Goal: Contribute content: Add original content to the website for others to see

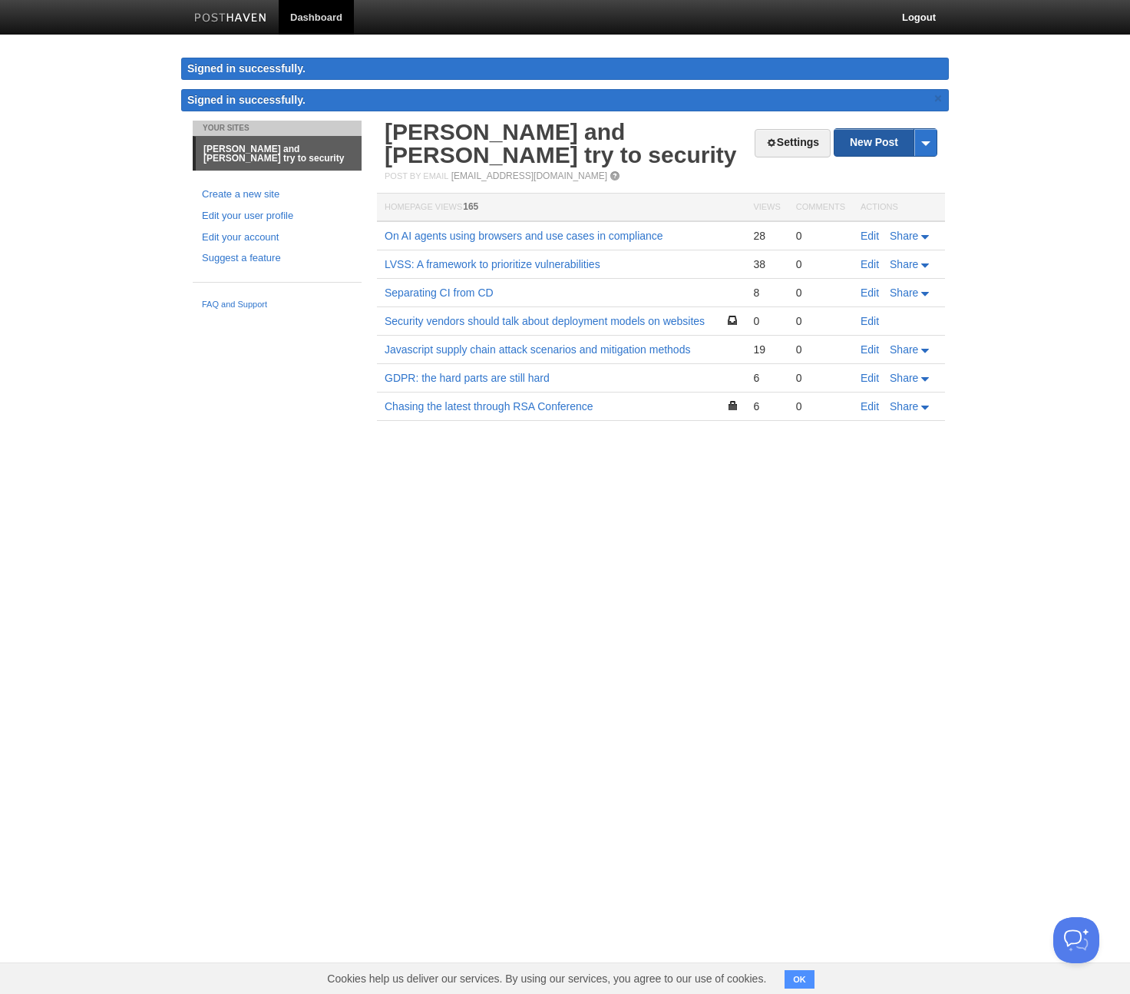
click at [874, 141] on link "New Post" at bounding box center [886, 142] width 102 height 27
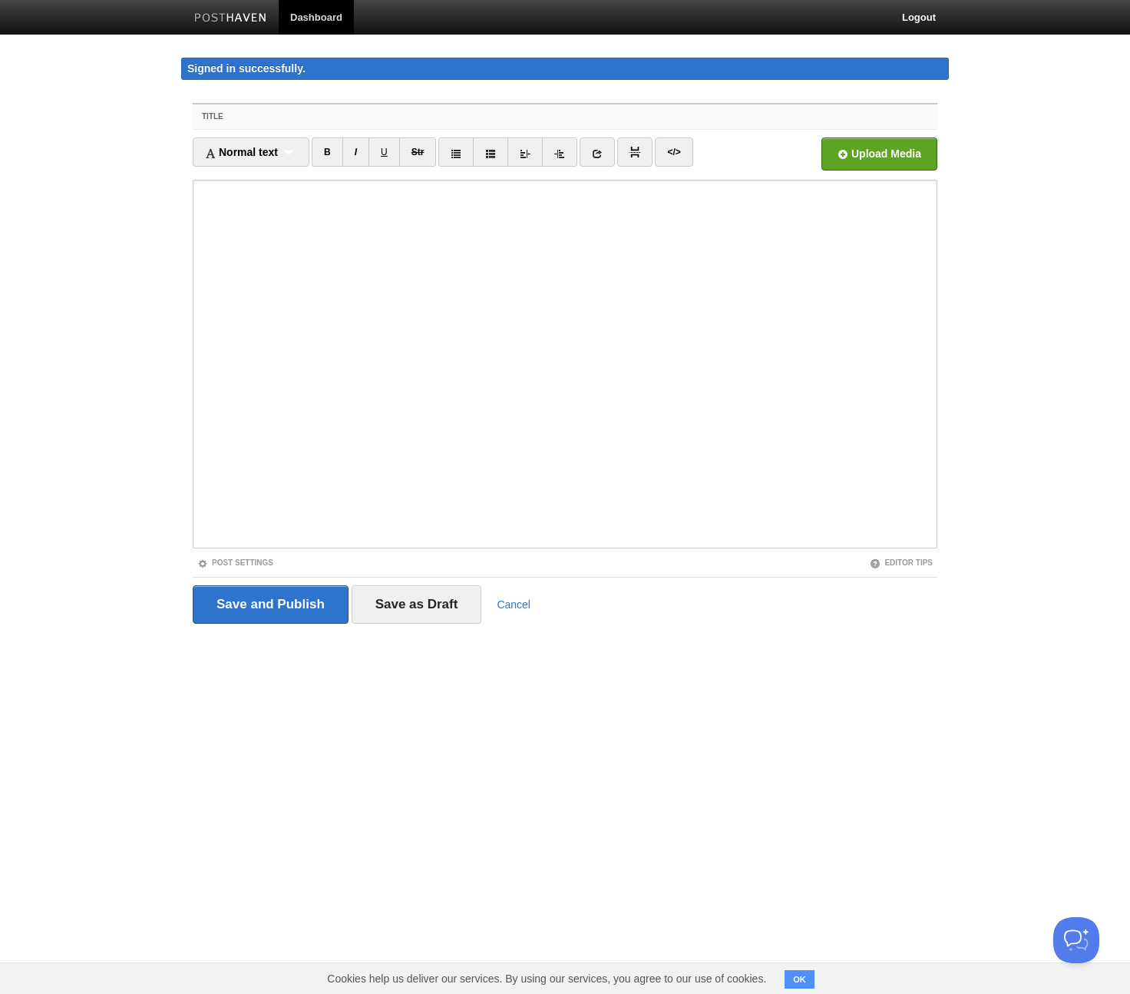
click at [538, 108] on input "Title" at bounding box center [596, 116] width 683 height 25
paste input "A new paradigm and operating system for security work"
type input "A new paradigm and operating system for security work"
click at [164, 236] on body "Dashboard Logout Signed in successfully. Signed in successfully. × Your Sites a…" at bounding box center [565, 340] width 1130 height 681
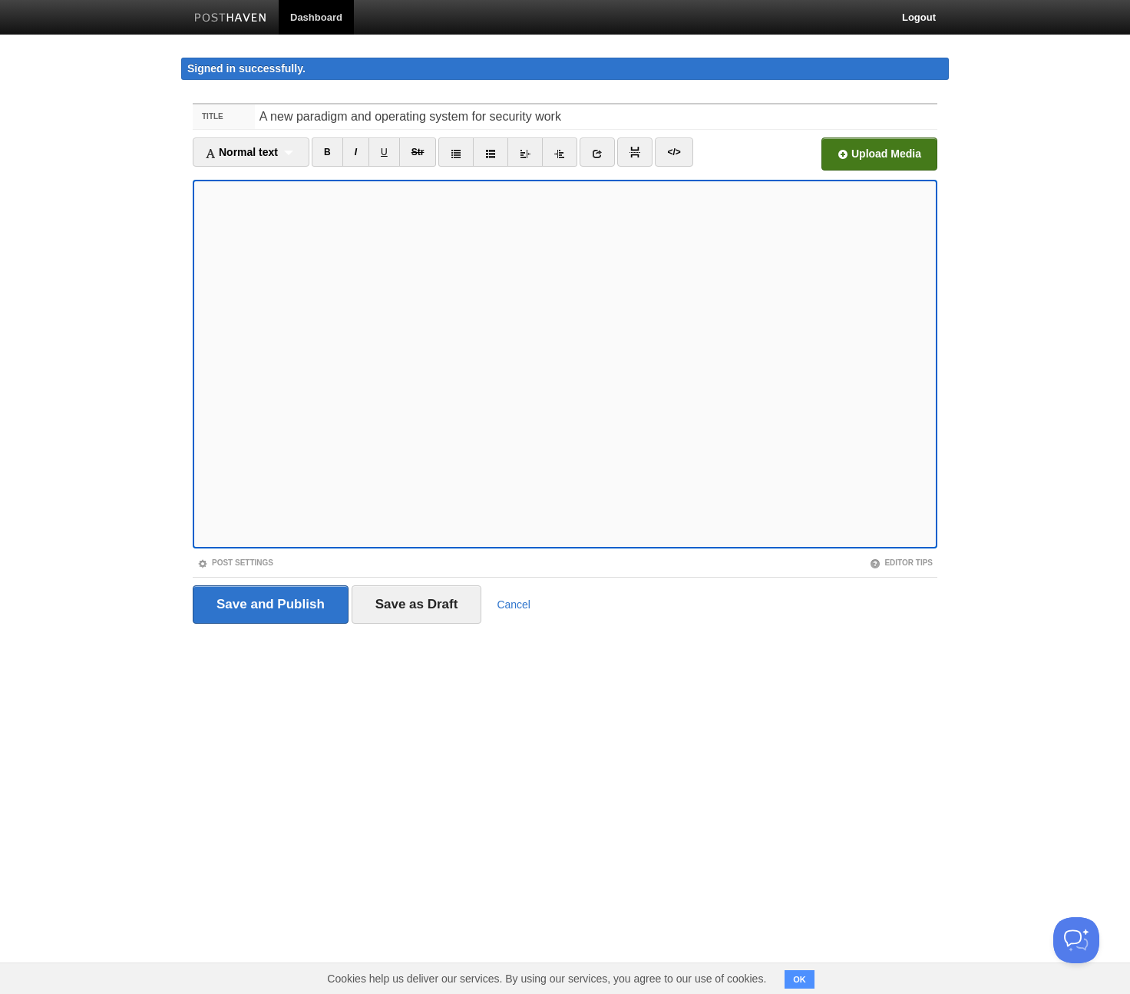
click at [874, 161] on input "file" at bounding box center [416, 158] width 1163 height 78
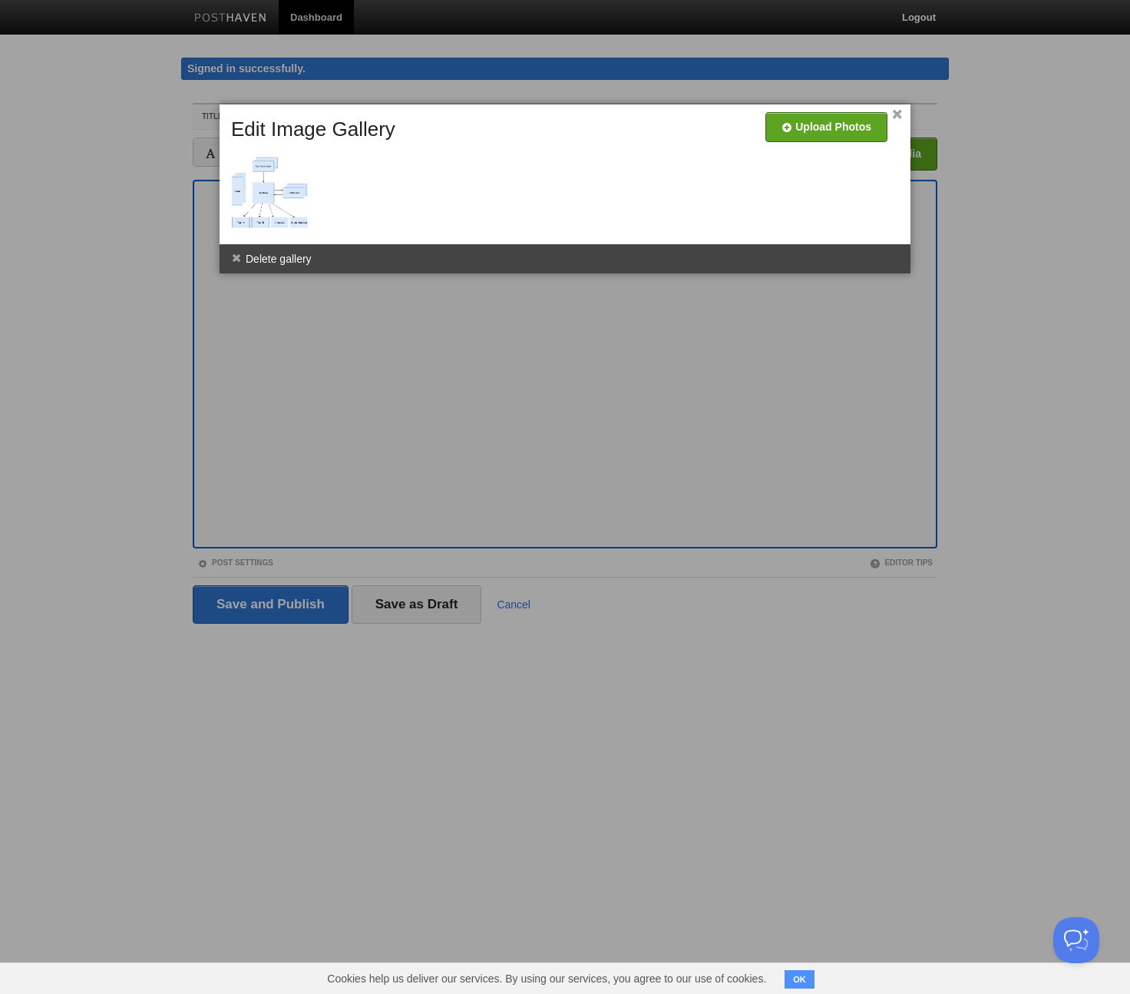
click at [898, 112] on link "×" at bounding box center [897, 115] width 10 height 8
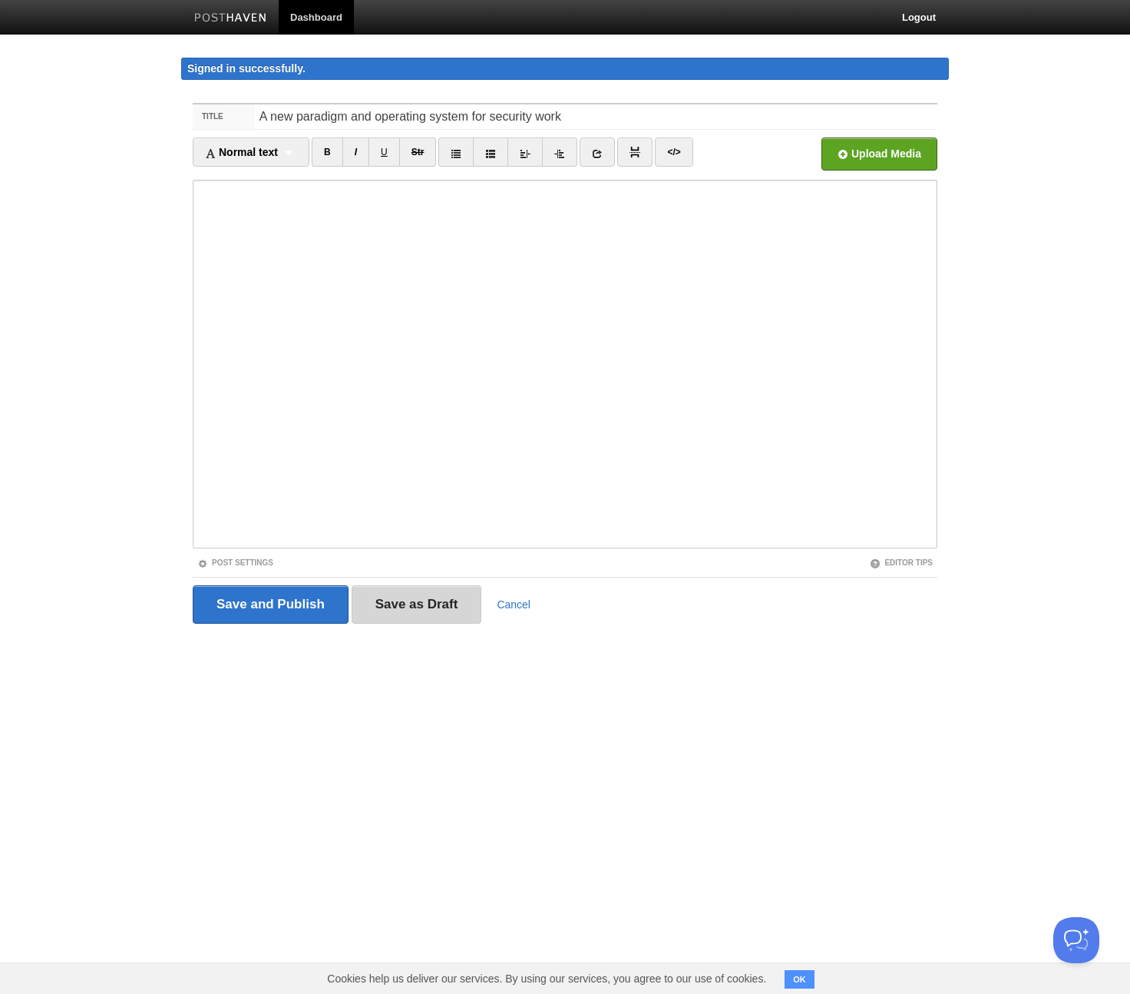
click at [428, 607] on input "Save as Draft" at bounding box center [417, 604] width 131 height 38
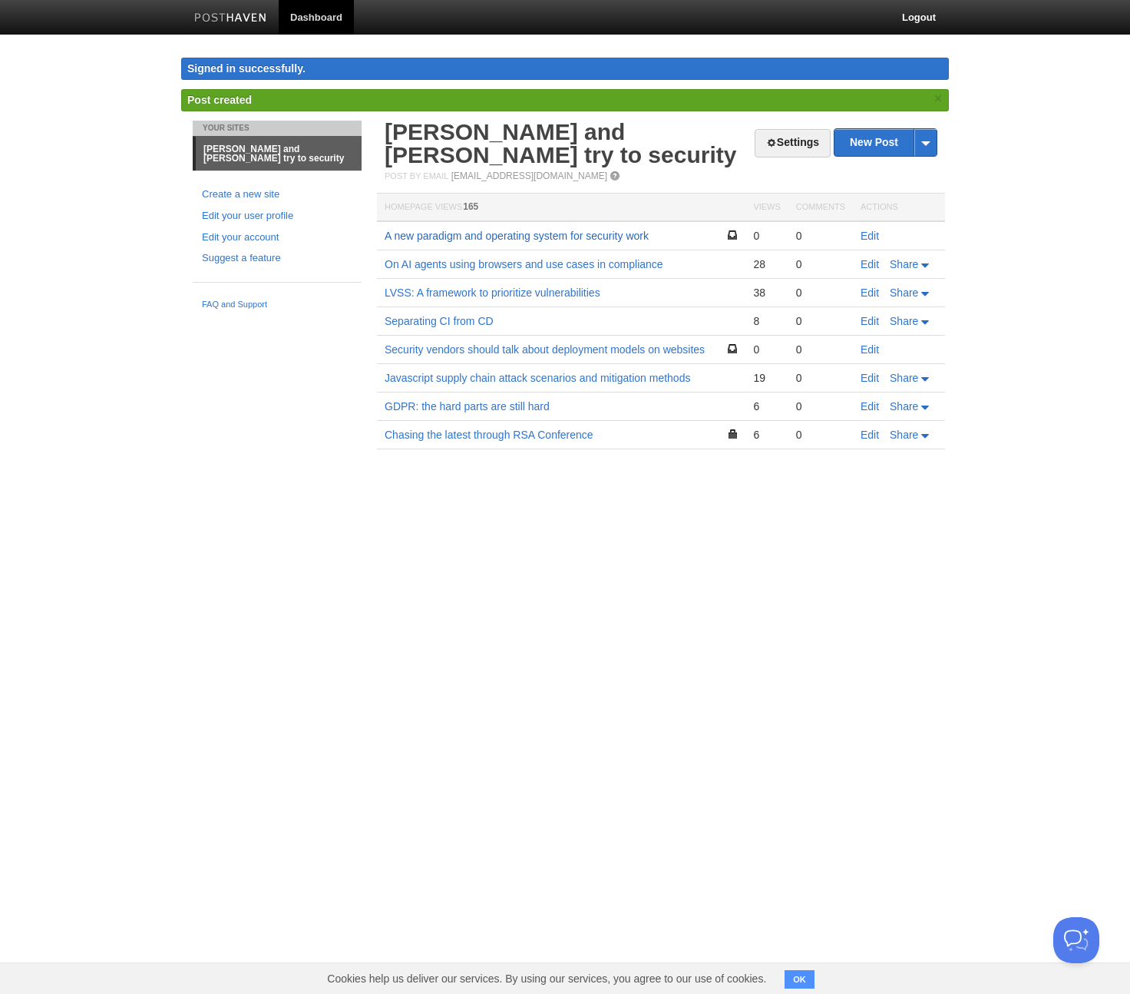
click at [589, 230] on link "A new paradigm and operating system for security work" at bounding box center [517, 236] width 264 height 12
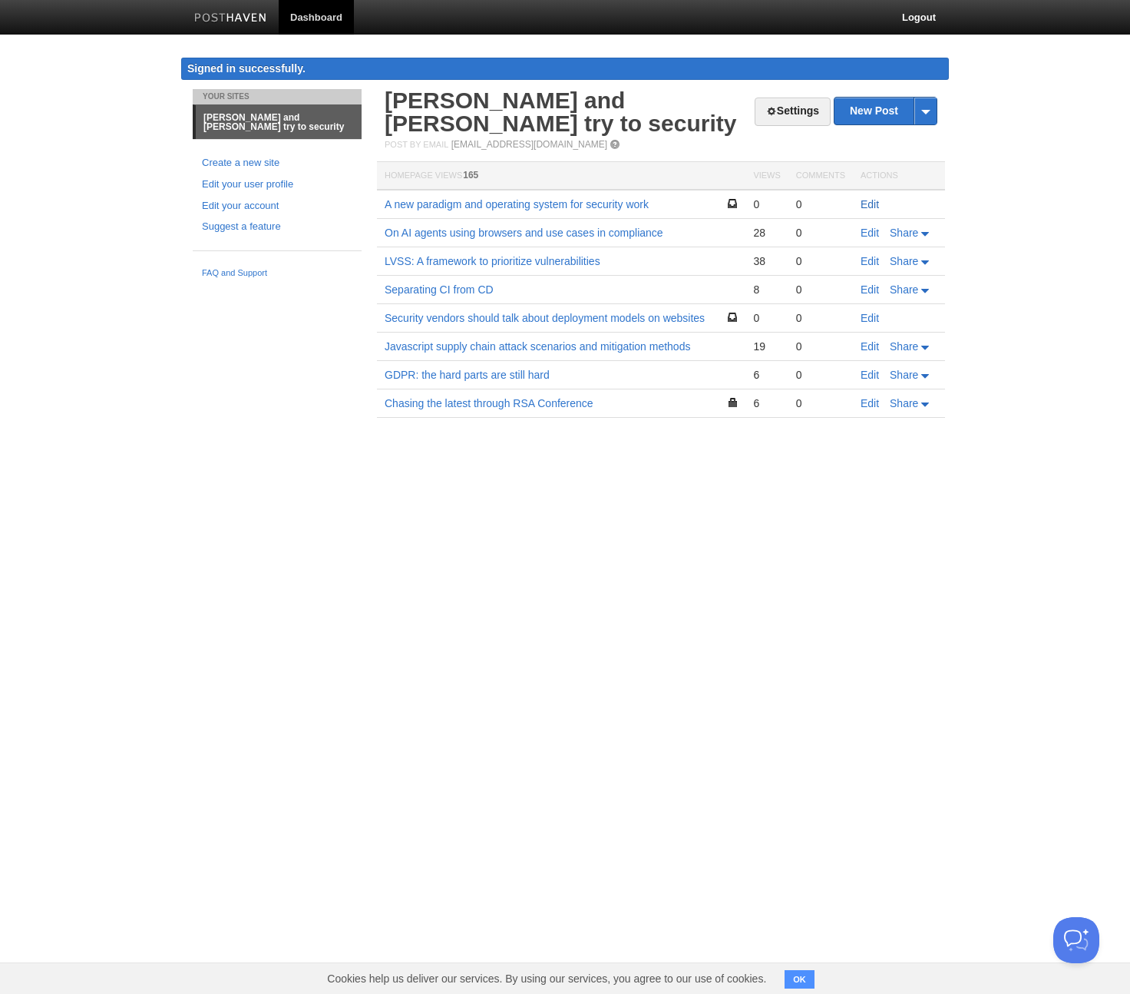
click at [867, 198] on link "Edit" at bounding box center [870, 204] width 18 height 12
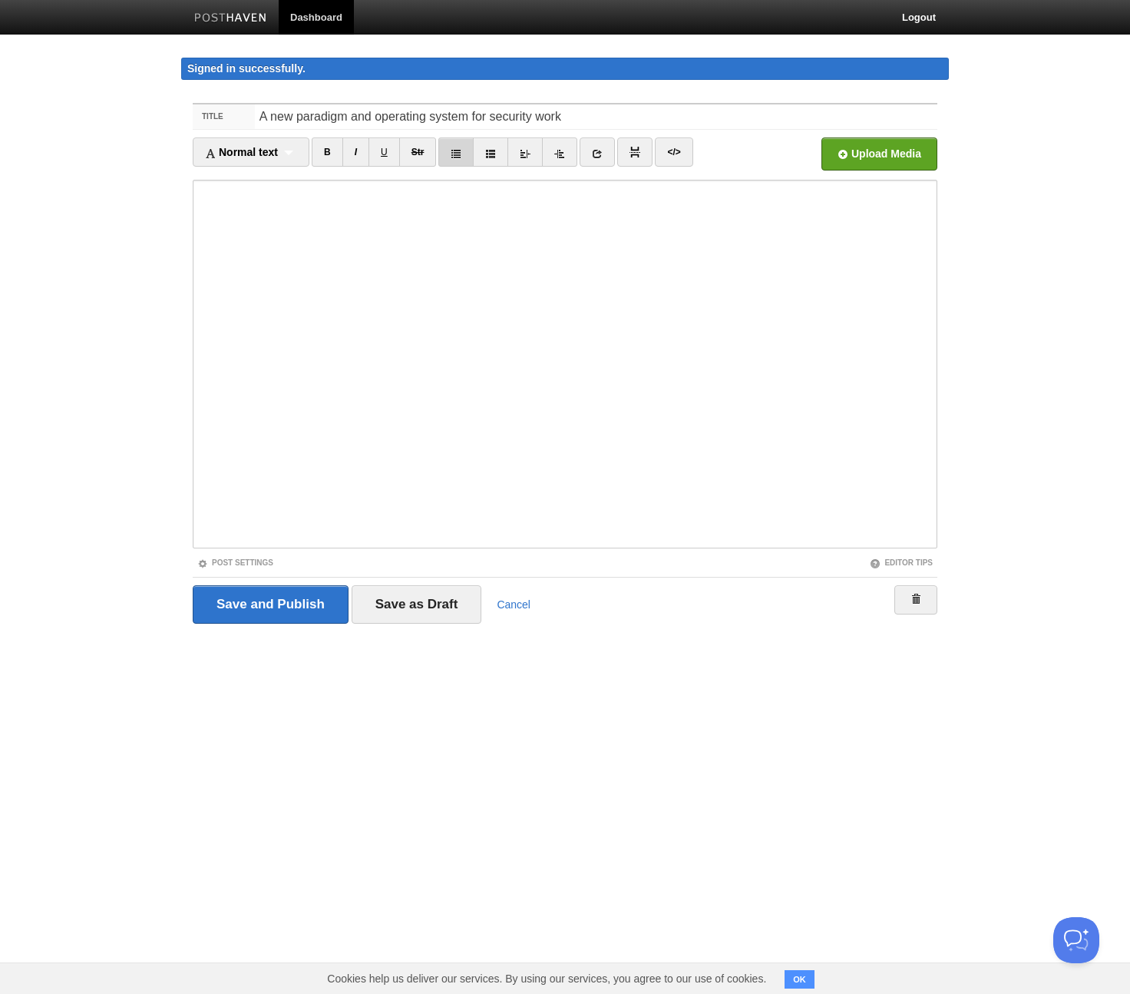
click at [468, 149] on link at bounding box center [456, 151] width 35 height 29
click at [272, 157] on span "Normal text" at bounding box center [241, 152] width 73 height 12
click at [120, 213] on body "Dashboard Logout Signed in successfully. Signed in successfully. × Post created…" at bounding box center [565, 340] width 1130 height 681
click at [243, 561] on link "Post Settings" at bounding box center [235, 562] width 76 height 8
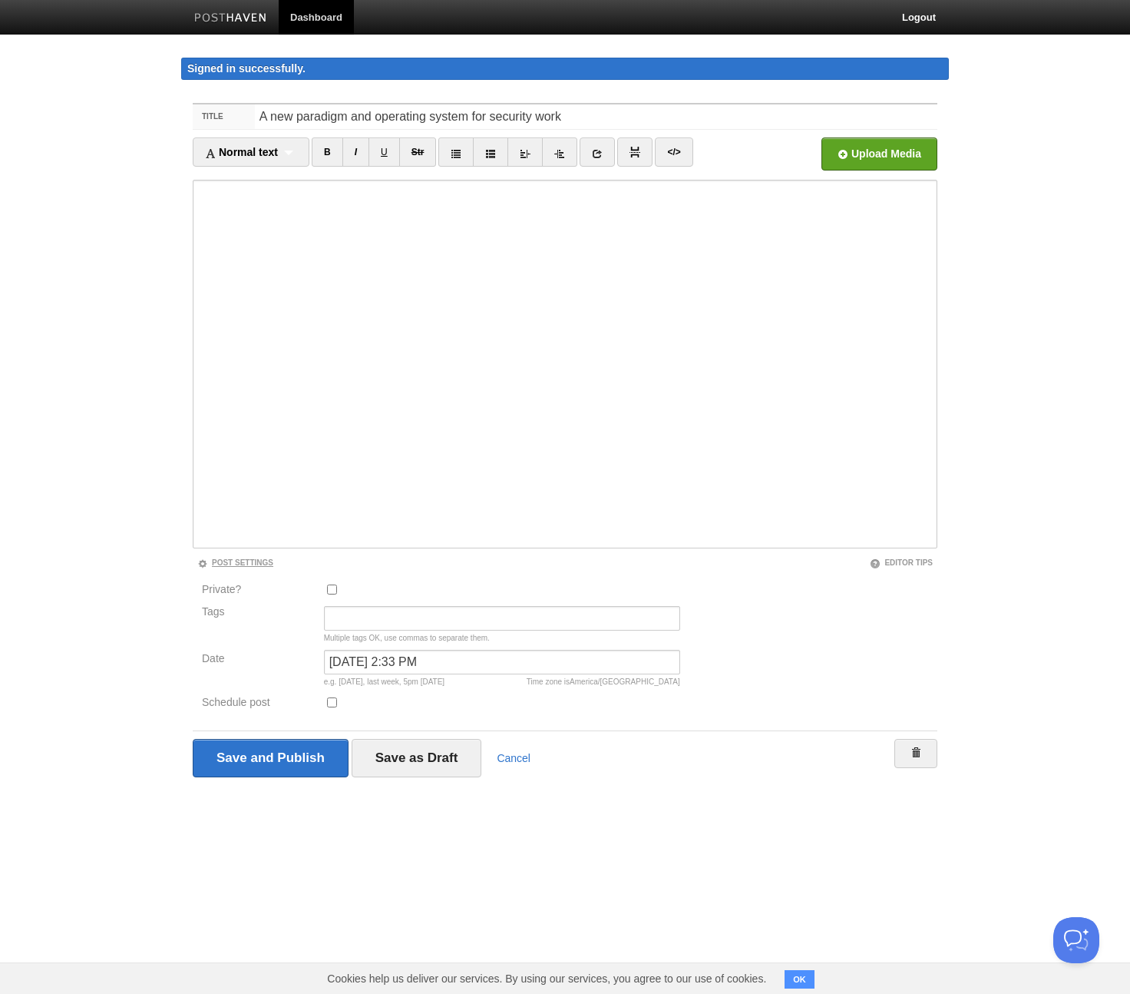
click at [247, 560] on link "Post Settings" at bounding box center [235, 562] width 76 height 8
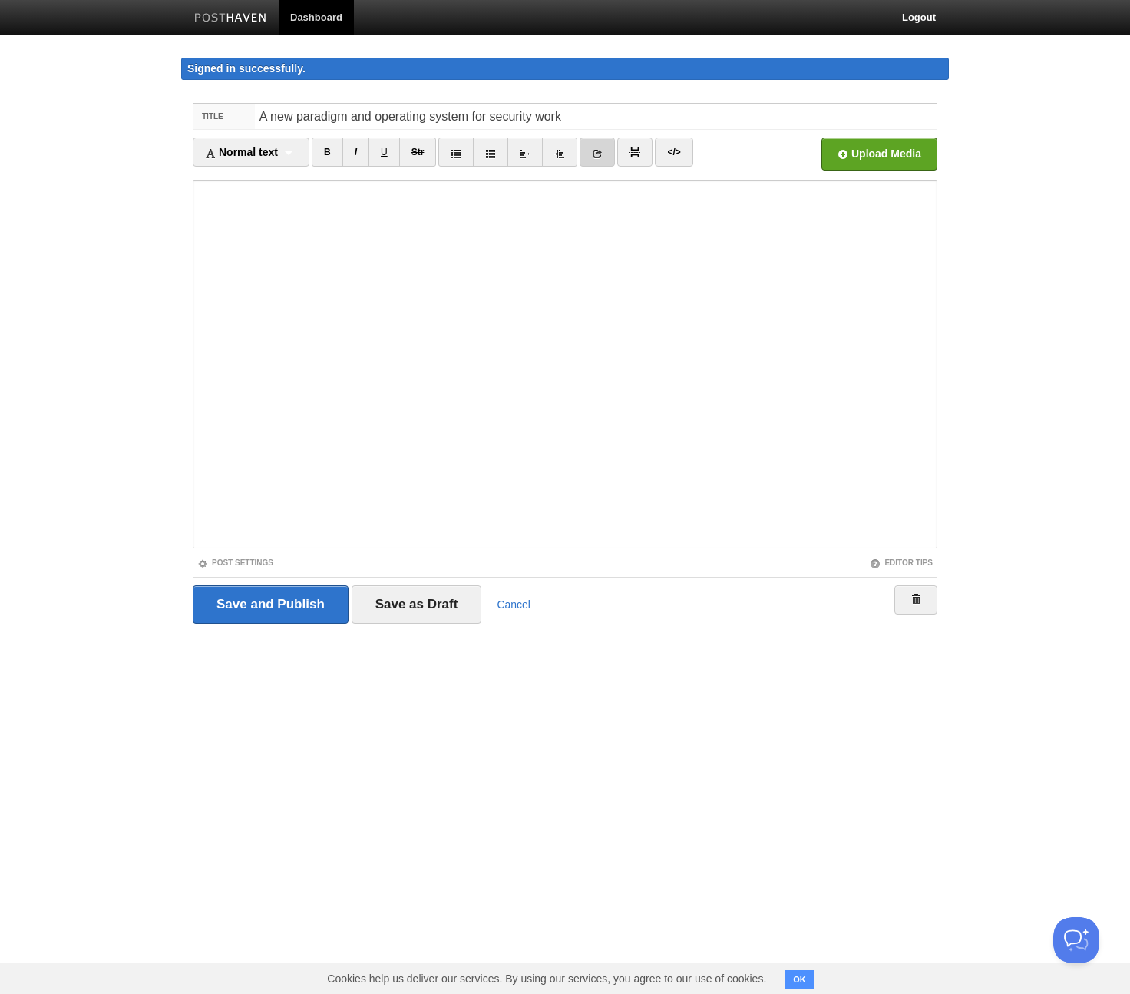
click at [608, 155] on link at bounding box center [597, 151] width 35 height 29
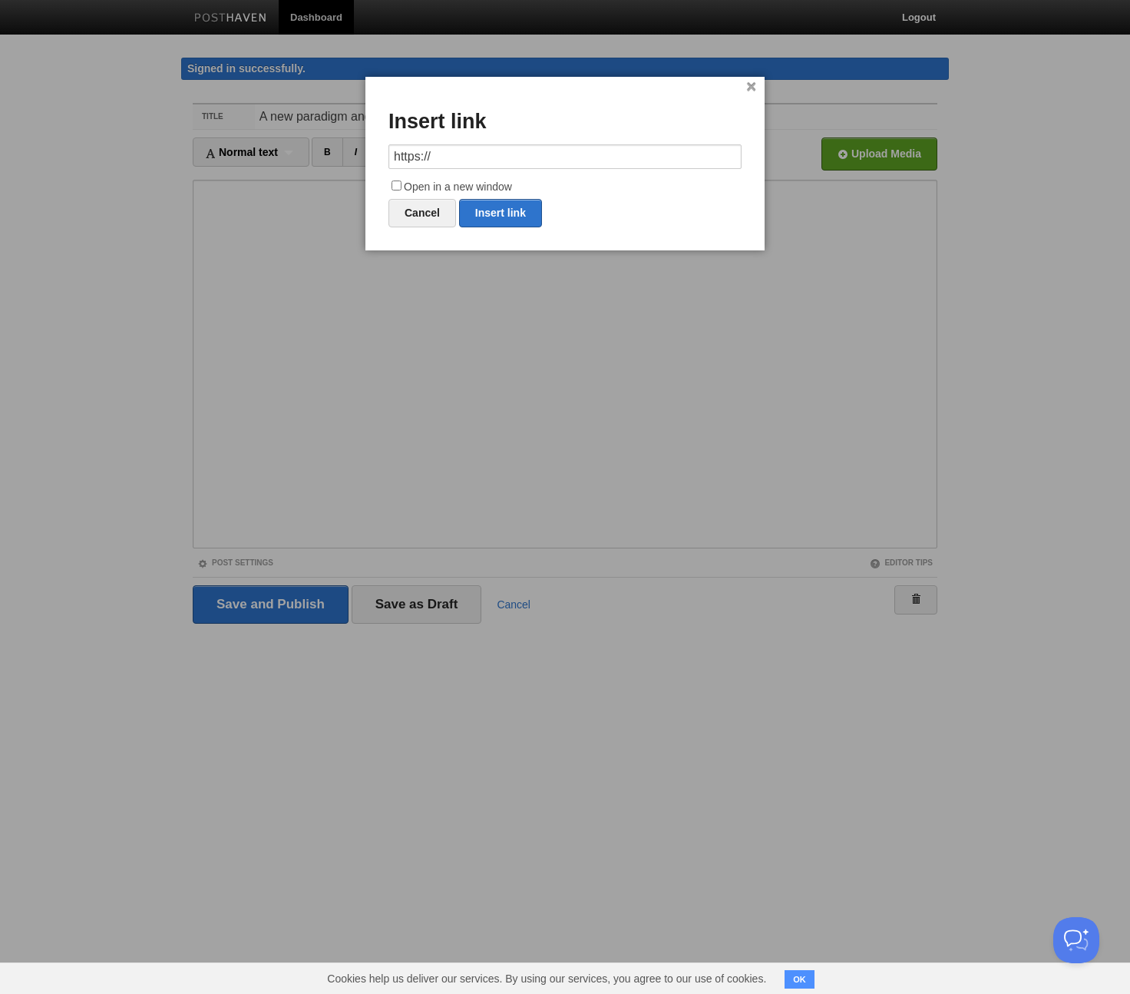
click at [529, 149] on input "https://" at bounding box center [565, 156] width 353 height 25
type input "https://clay.com"
click at [482, 187] on label "Open in a new window" at bounding box center [565, 187] width 353 height 18
click at [402, 187] on input "Open in a new window" at bounding box center [397, 185] width 10 height 10
checkbox input "true"
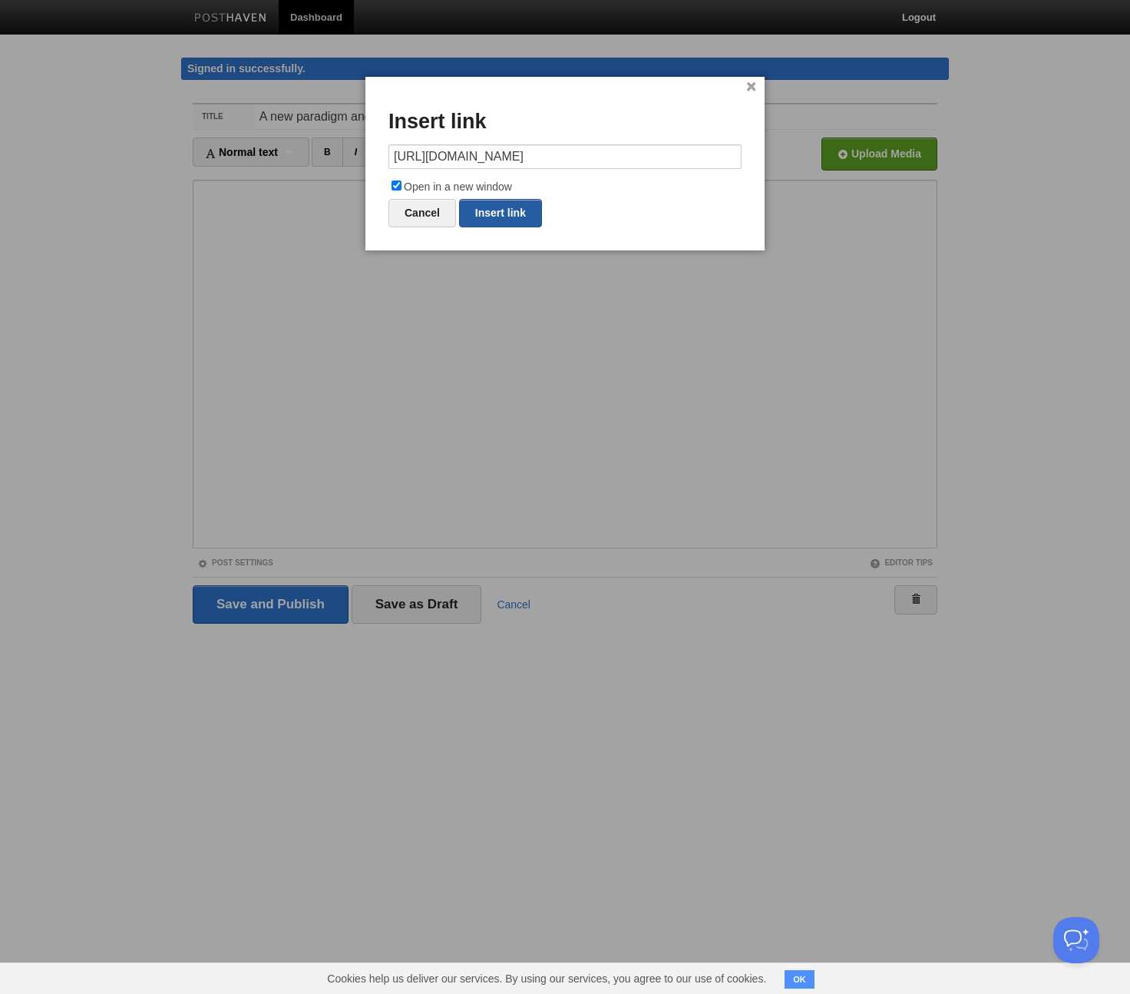
click at [493, 214] on link "Insert link" at bounding box center [500, 213] width 83 height 28
type input "https://"
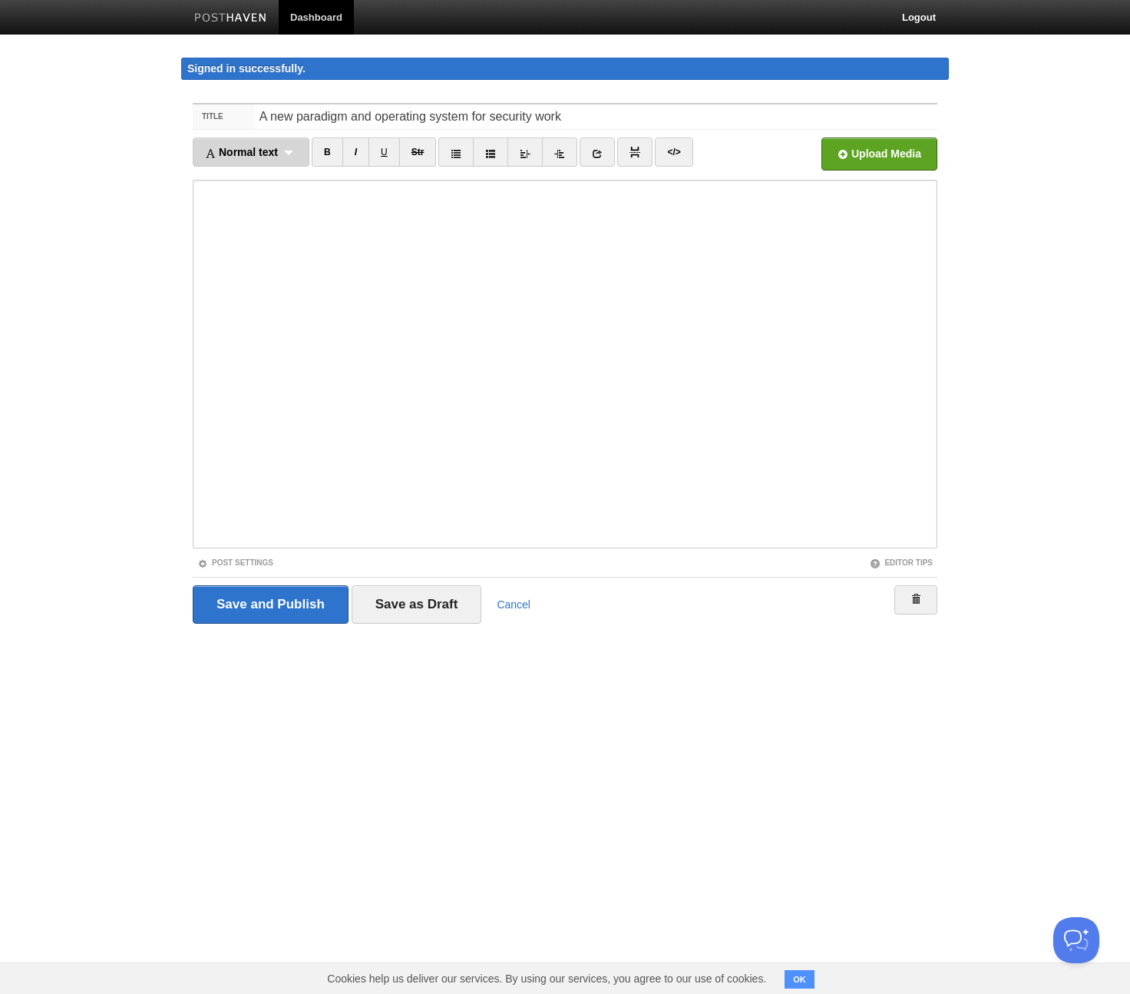
click at [277, 148] on span "Normal text" at bounding box center [241, 152] width 73 height 12
click at [266, 223] on link "Heading 2" at bounding box center [251, 224] width 115 height 23
click at [271, 151] on div "Heading 2 Normal text Heading 1 Heading 2 Heading 3" at bounding box center [240, 151] width 95 height 29
click at [260, 243] on link "Heading 3" at bounding box center [241, 248] width 94 height 23
click at [269, 156] on div "Heading 3 Normal text Heading 1 Heading 2 Heading 3" at bounding box center [240, 151] width 95 height 29
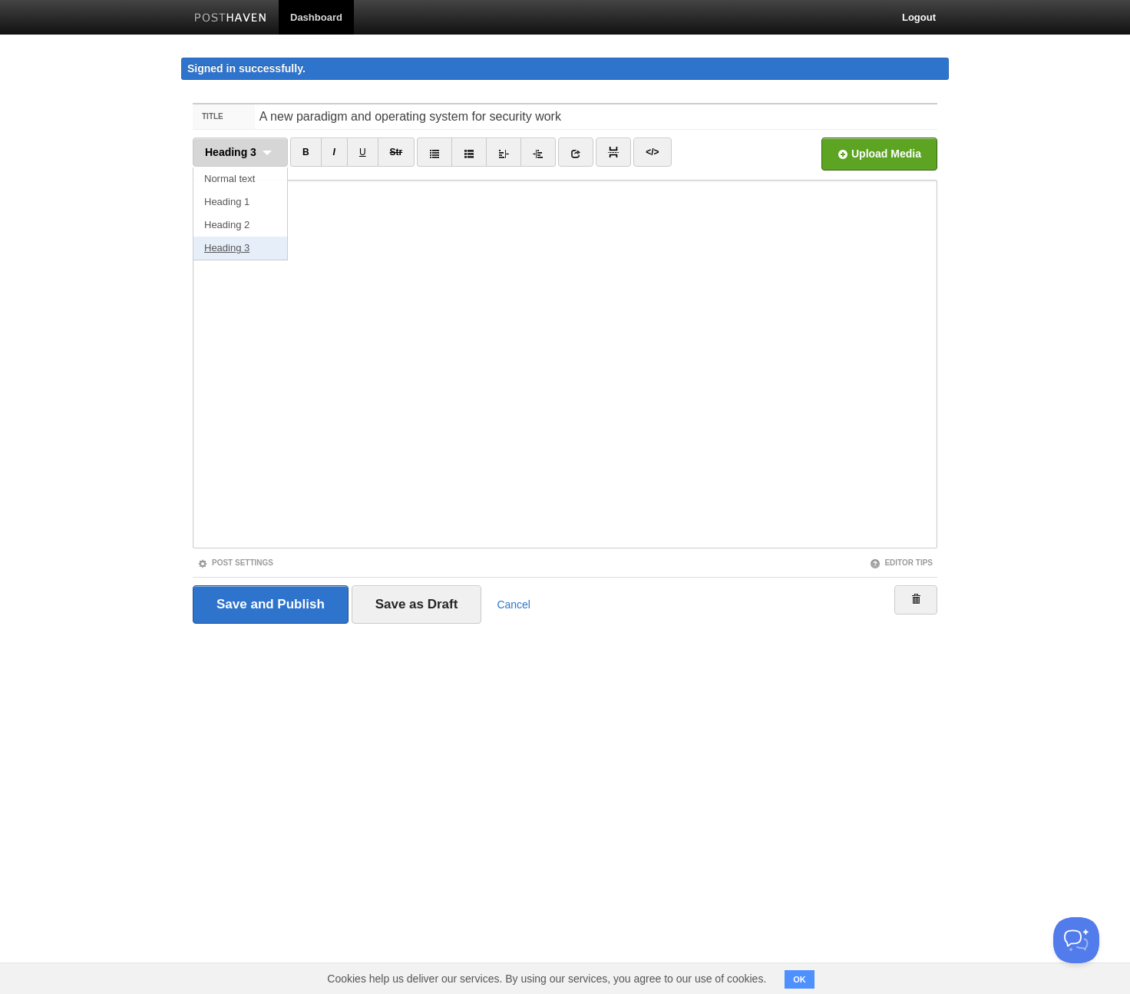
click at [267, 247] on link "Heading 3" at bounding box center [241, 248] width 94 height 23
click at [253, 157] on span "Heading 3" at bounding box center [230, 152] width 51 height 12
click at [250, 220] on link "Heading 2" at bounding box center [241, 224] width 94 height 23
click at [279, 151] on div "Heading 2 Normal text Heading 1 Heading 2 Heading 3" at bounding box center [240, 151] width 95 height 29
click at [256, 220] on link "Heading 2" at bounding box center [241, 224] width 94 height 23
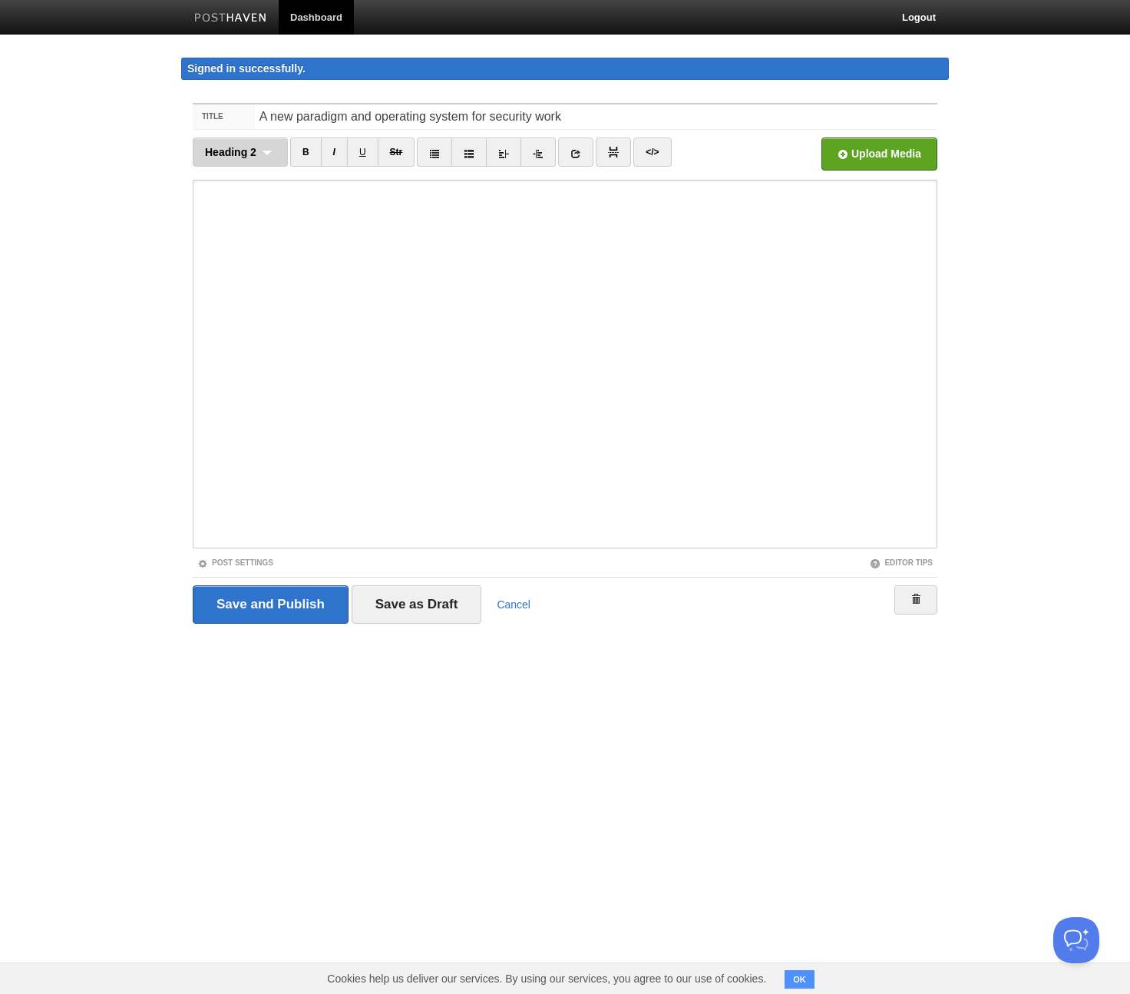
click at [232, 149] on span "Heading 2" at bounding box center [230, 152] width 51 height 12
click at [257, 224] on link "Heading 2" at bounding box center [241, 224] width 94 height 23
click at [230, 151] on span "Heading 2" at bounding box center [230, 152] width 51 height 12
click at [251, 220] on link "Heading 2" at bounding box center [241, 224] width 94 height 23
click at [241, 143] on div "Heading 2 Normal text Heading 1 Heading 2 Heading 3" at bounding box center [240, 151] width 95 height 29
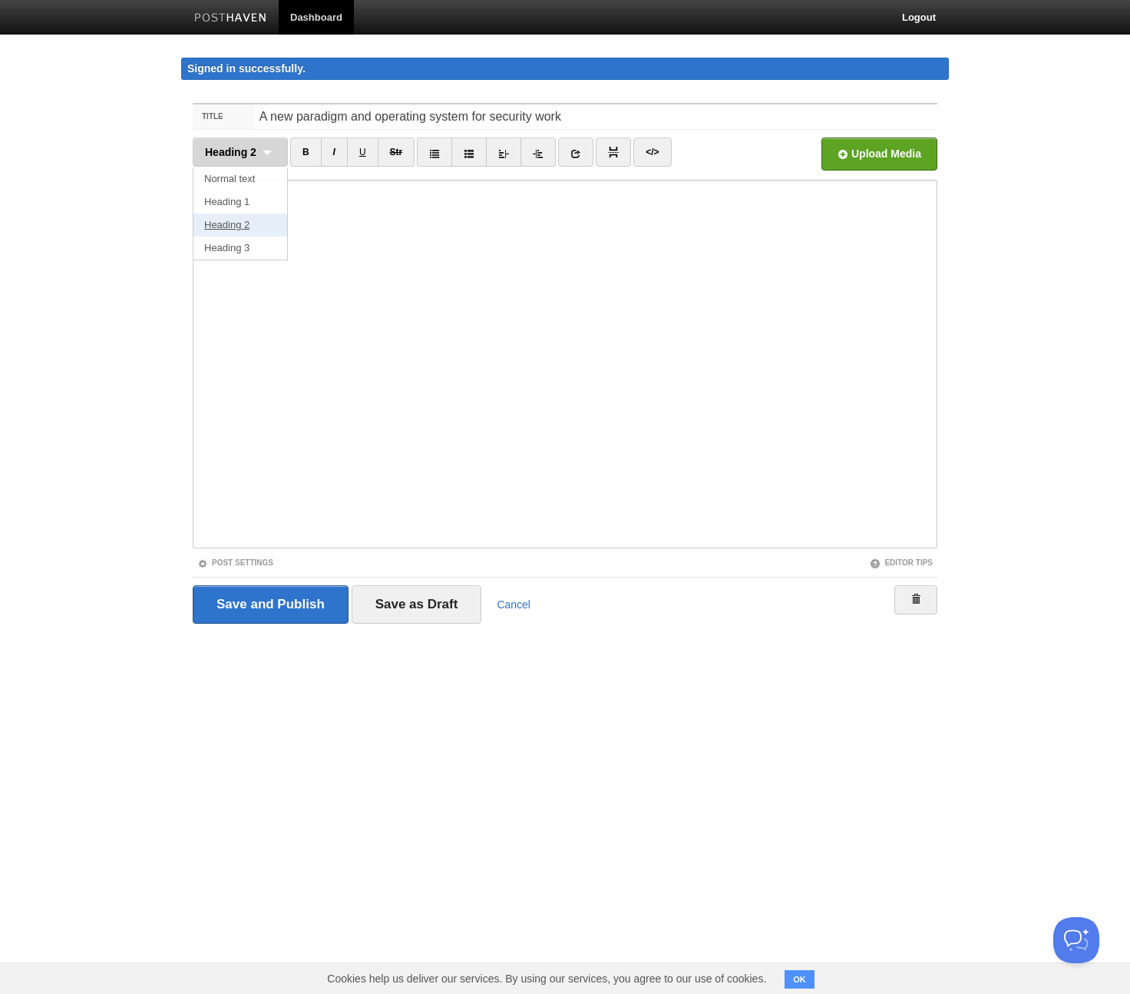
click at [258, 218] on link "Heading 2" at bounding box center [241, 224] width 94 height 23
click at [251, 162] on div "Heading 2 Normal text Heading 1 Heading 2 Heading 3" at bounding box center [240, 151] width 95 height 29
click at [265, 221] on link "Heading 2" at bounding box center [241, 224] width 94 height 23
click at [422, 603] on input "Save as Draft" at bounding box center [417, 604] width 131 height 38
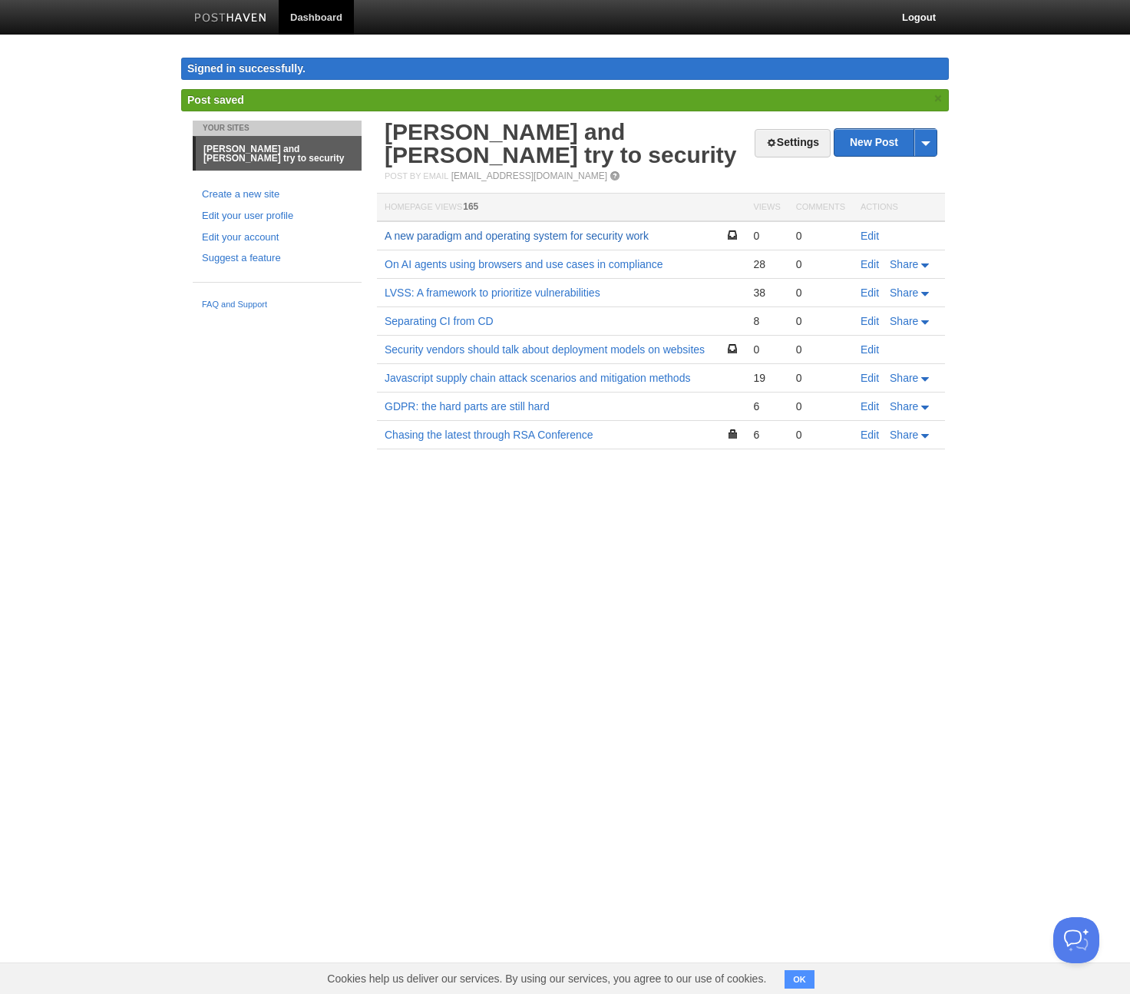
click at [634, 230] on link "A new paradigm and operating system for security work" at bounding box center [517, 236] width 264 height 12
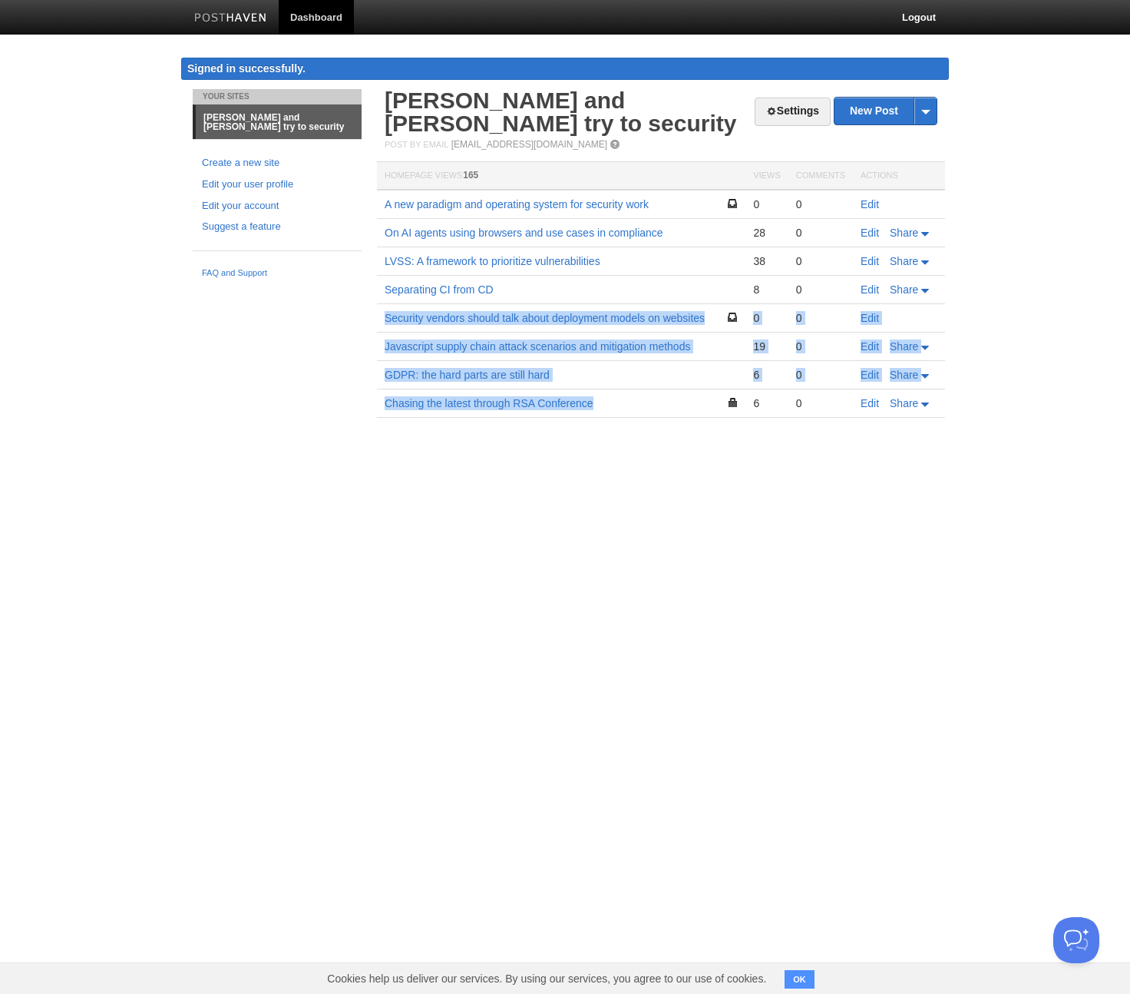
drag, startPoint x: 469, startPoint y: 283, endPoint x: 501, endPoint y: 402, distance: 124.1
click at [502, 392] on tbody "A new paradigm and operating system for security work 0 0 Edit On AI agents usi…" at bounding box center [661, 304] width 568 height 228
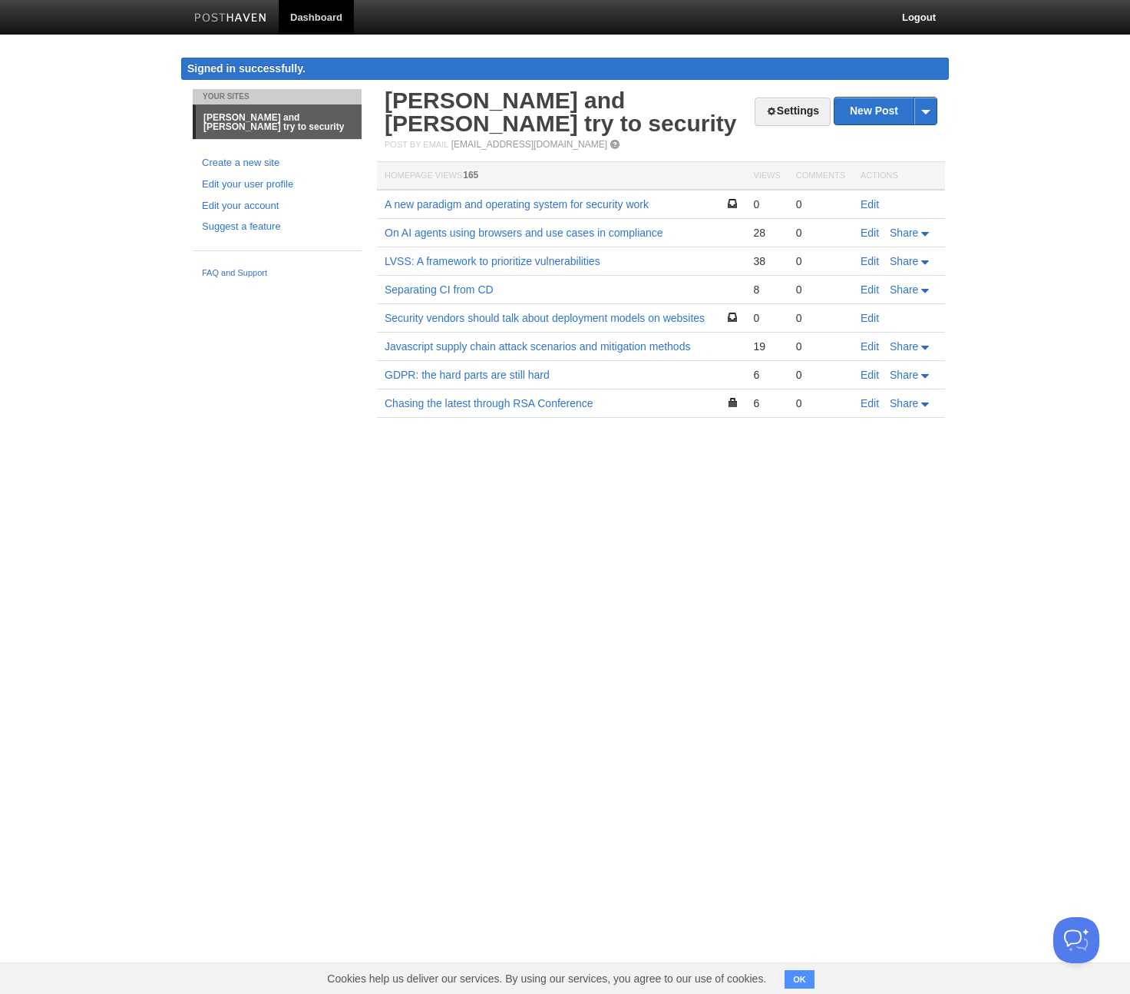
click at [501, 405] on div "Settings New Post by Web by Email alice and bob try to security Post by Email p…" at bounding box center [661, 276] width 576 height 374
click at [581, 198] on link "A new paradigm and operating system for security work" at bounding box center [517, 204] width 264 height 12
click at [867, 198] on link "Edit" at bounding box center [870, 204] width 18 height 12
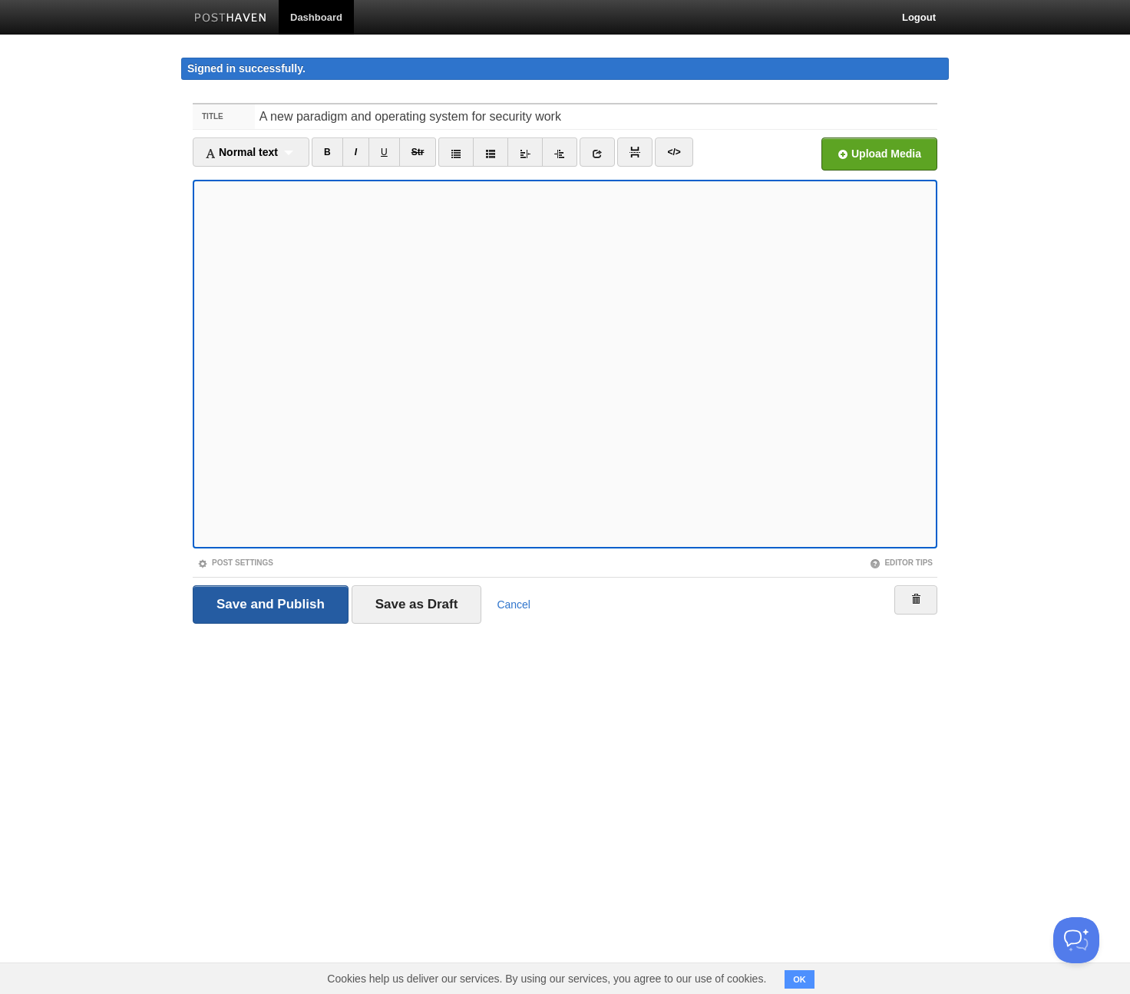
click at [306, 608] on input "Save and Publish" at bounding box center [271, 604] width 156 height 38
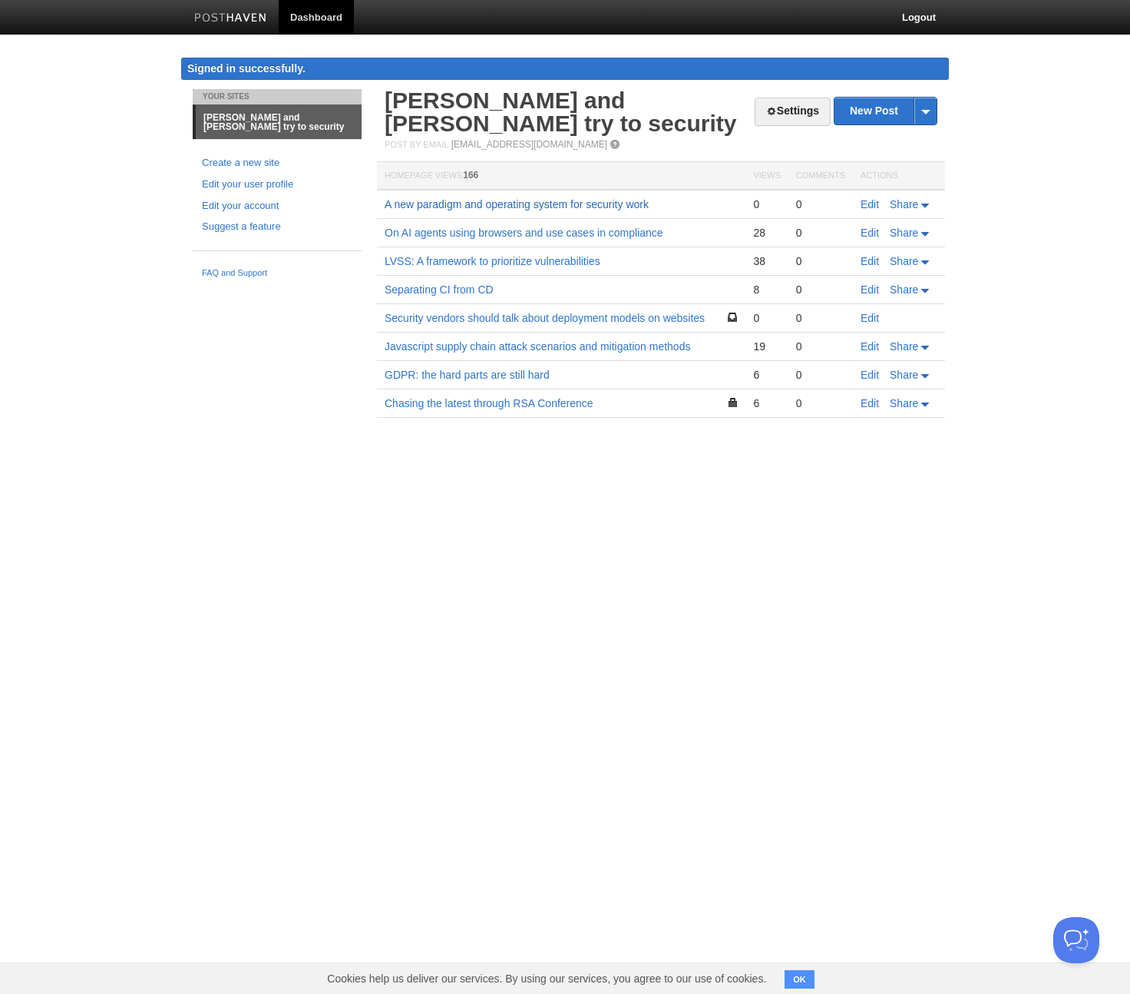
click at [483, 198] on link "A new paradigm and operating system for security work" at bounding box center [517, 204] width 264 height 12
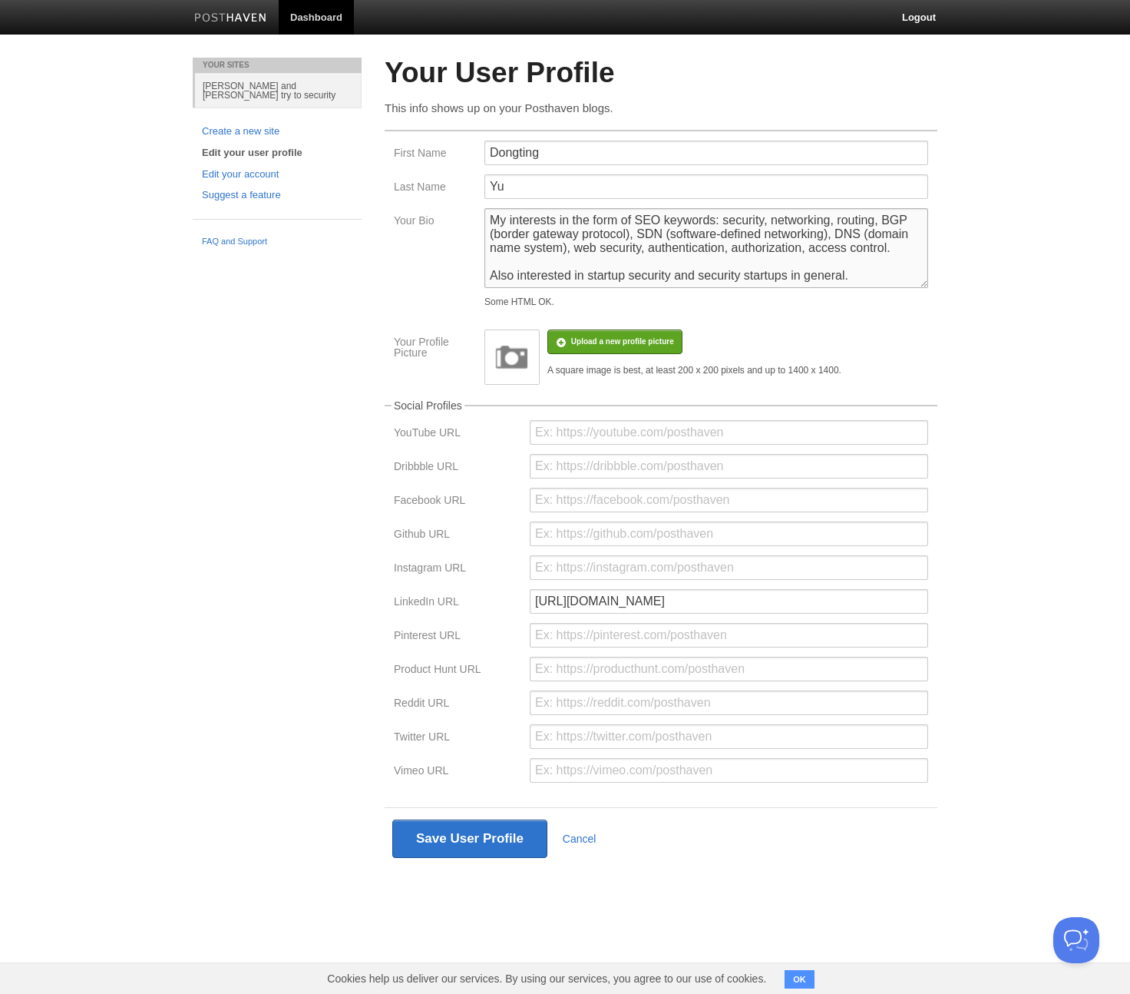
click at [503, 220] on textarea "My interests in the form of SEO keywords: security, networking, routing, BGP (b…" at bounding box center [707, 248] width 444 height 80
click at [714, 216] on textarea "My interests in the form of SEO keywords: security, networking, routing, BGP (b…" at bounding box center [707, 248] width 444 height 80
click at [760, 220] on textarea "My interests in the form of SEO keywords: security, networking, routing, BGP (b…" at bounding box center [707, 248] width 444 height 80
click at [865, 285] on textarea "My interests in the form of SEO keywords: security, networking, routing, BGP (b…" at bounding box center [707, 248] width 444 height 80
paste textarea "Also interested in startup security and security startups in general."
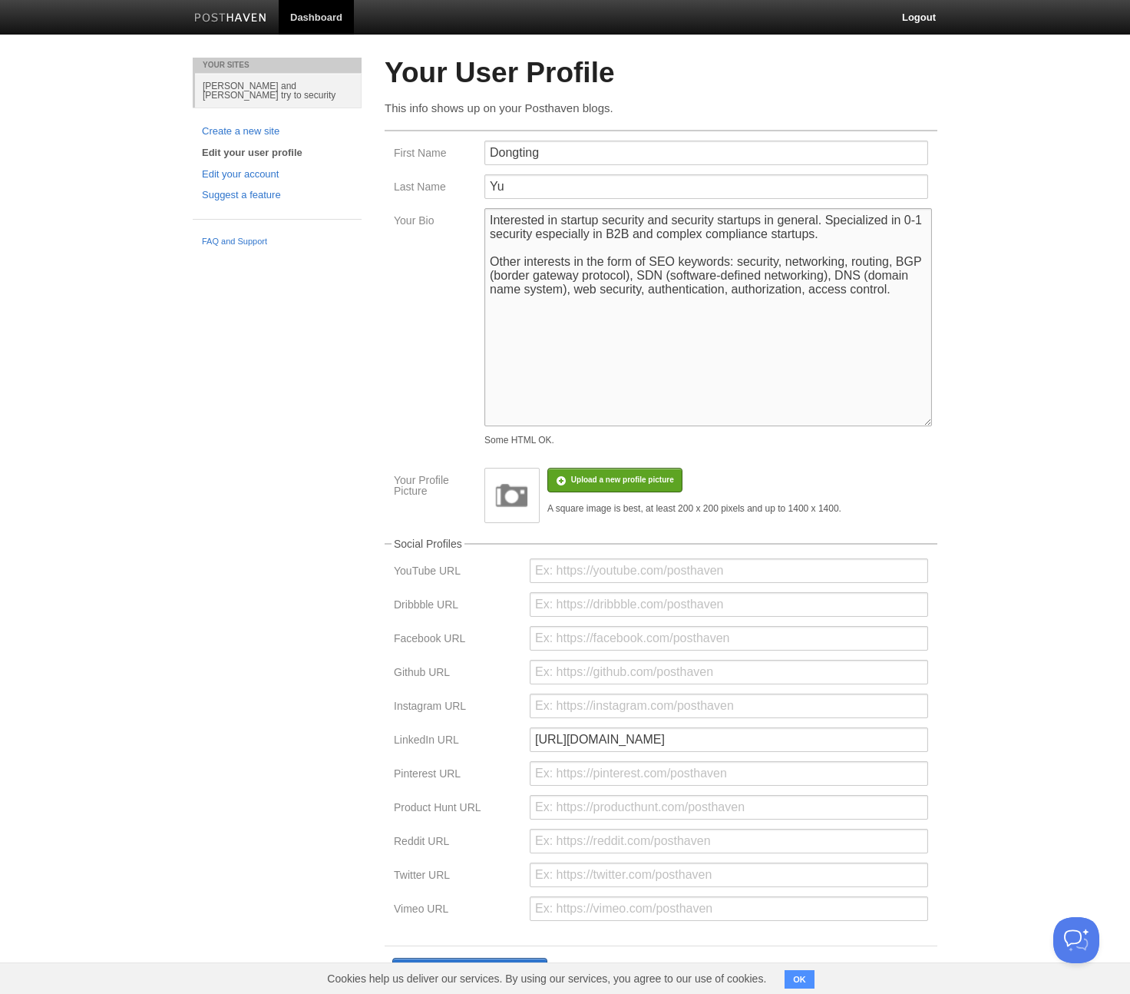
drag, startPoint x: 920, startPoint y: 287, endPoint x: 922, endPoint y: 431, distance: 143.6
click at [922, 431] on fieldset "First Name Dongting Last Name Yu Your Bio My interests in the form of SEO keywo…" at bounding box center [661, 326] width 553 height 393
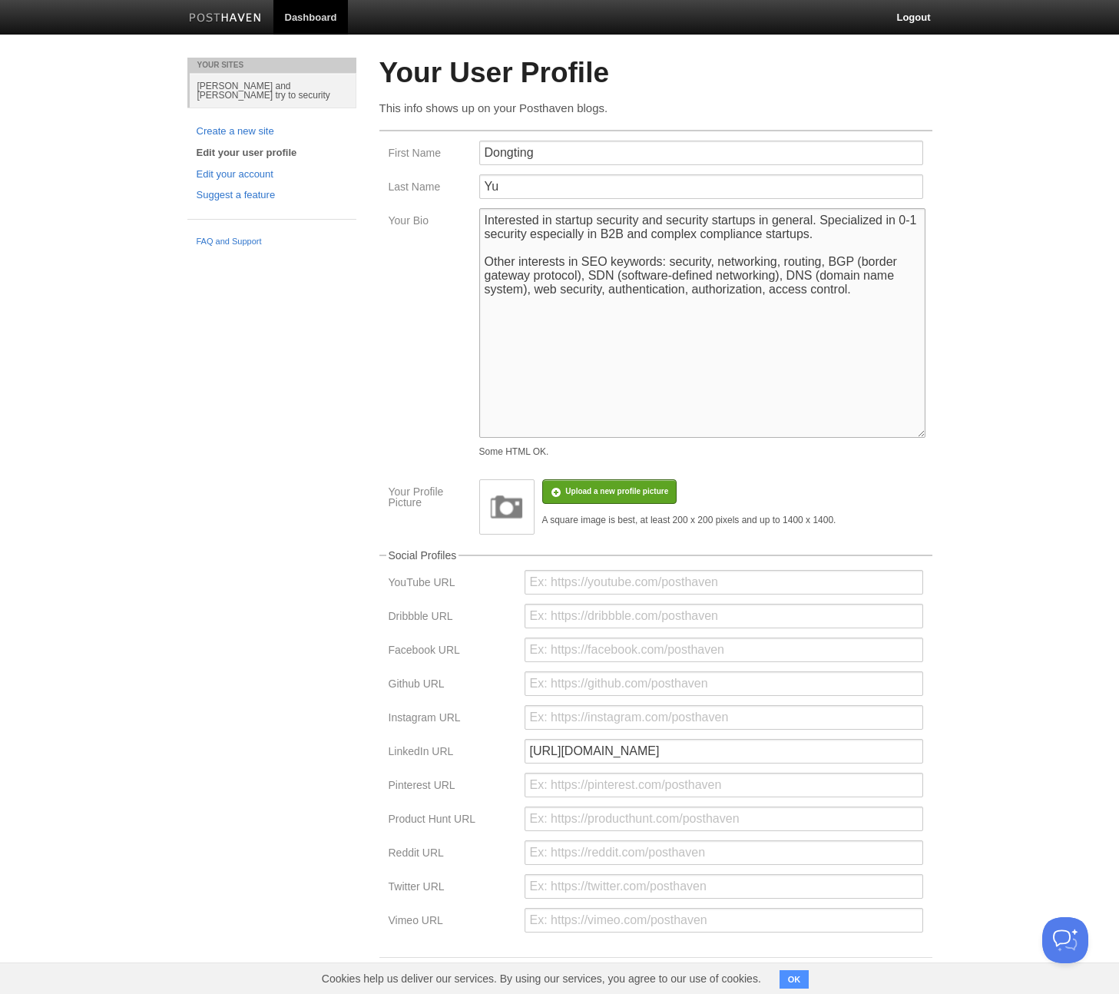
type textarea "Interested in startup security and security startups in general. Specialized in…"
click at [1043, 355] on body "Dashboard Logout Your Sites alice and bob try to security Create a new site Edi…" at bounding box center [559, 532] width 1119 height 1064
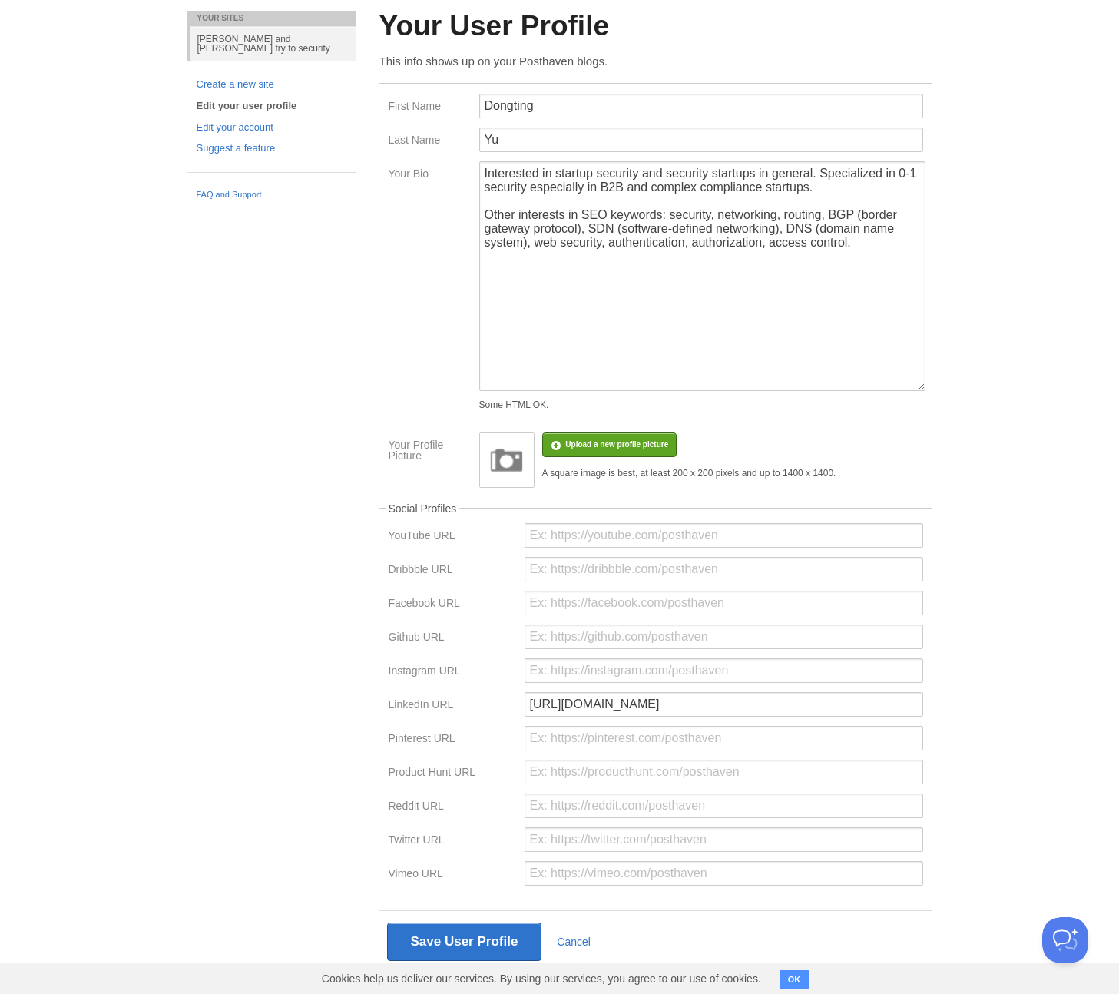
scroll to position [71, 0]
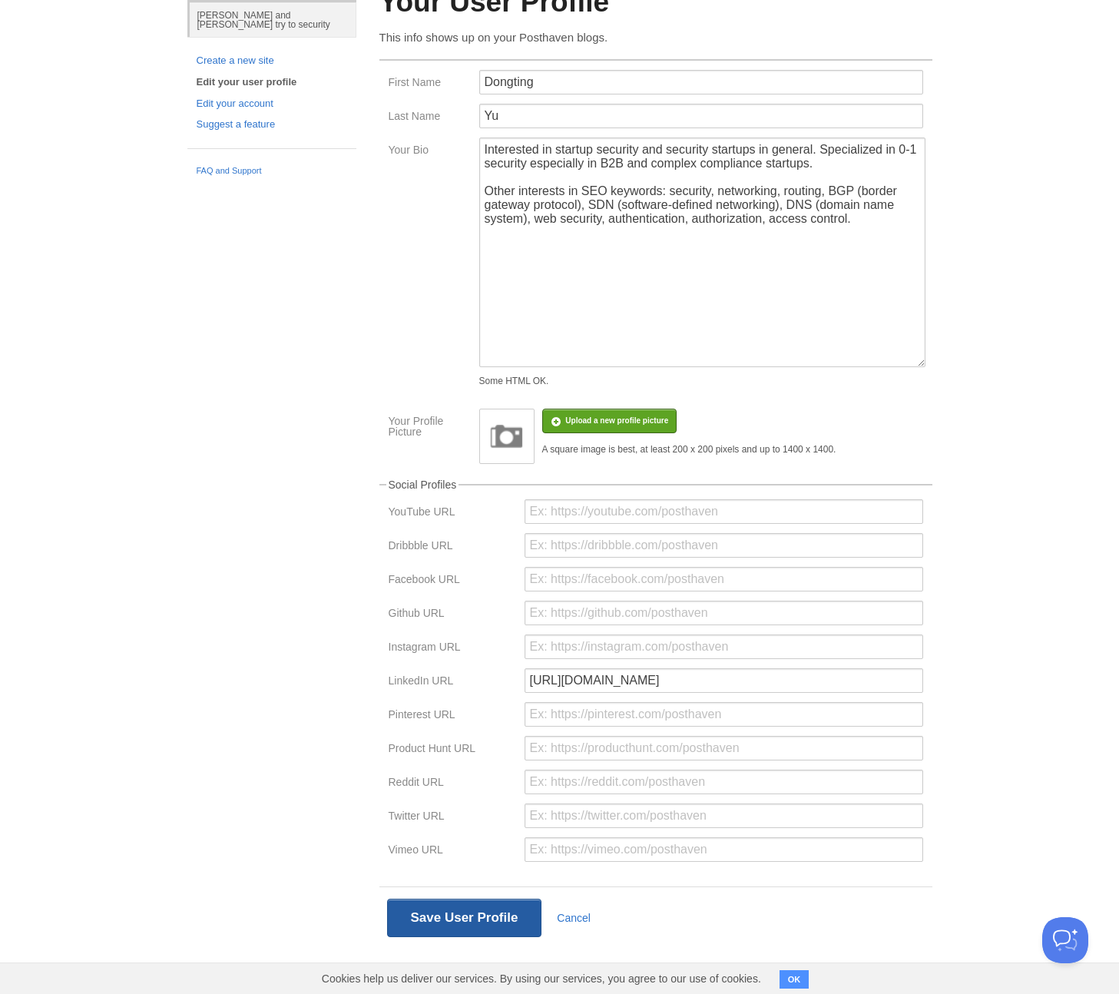
click at [465, 922] on button "Save User Profile" at bounding box center [464, 918] width 155 height 38
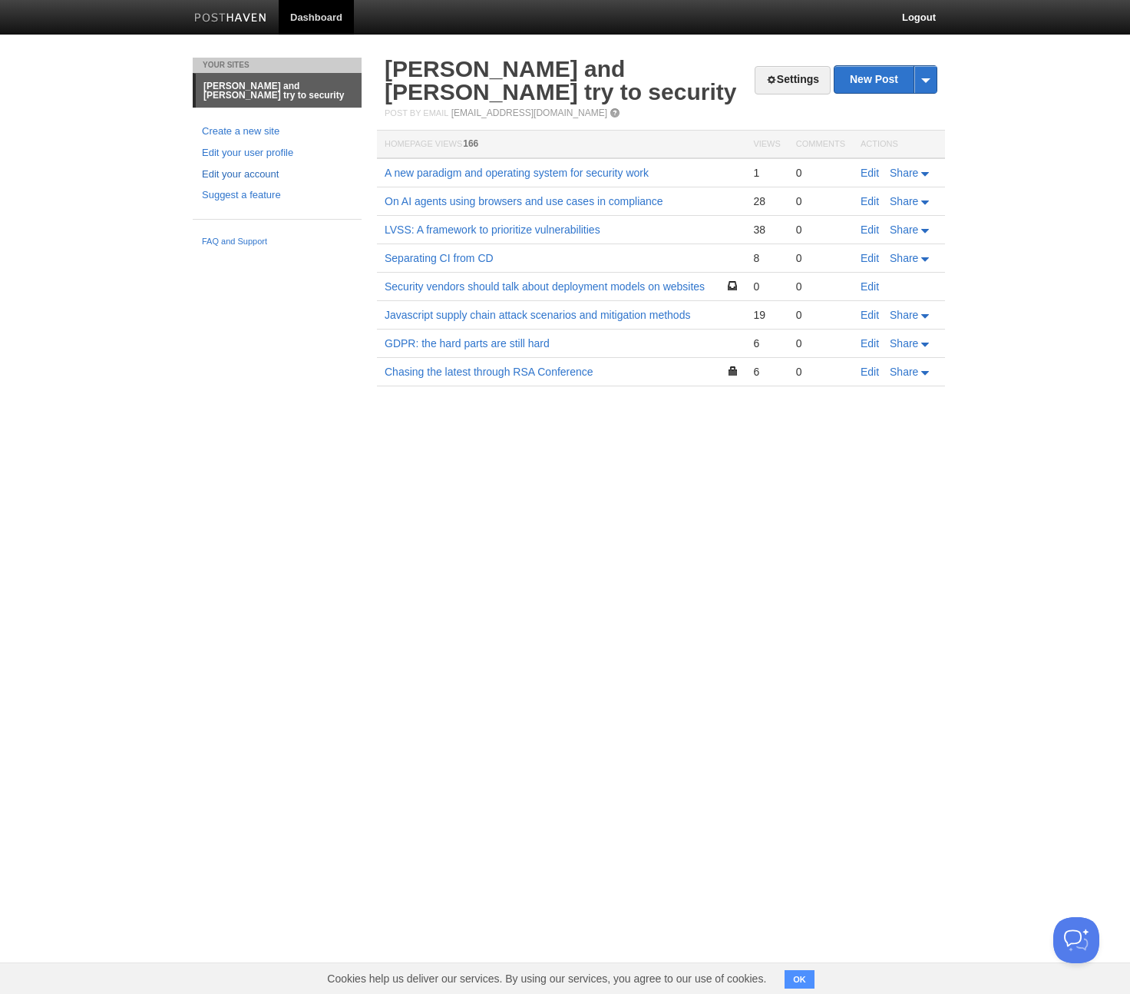
click at [260, 167] on link "Edit your account" at bounding box center [277, 175] width 151 height 16
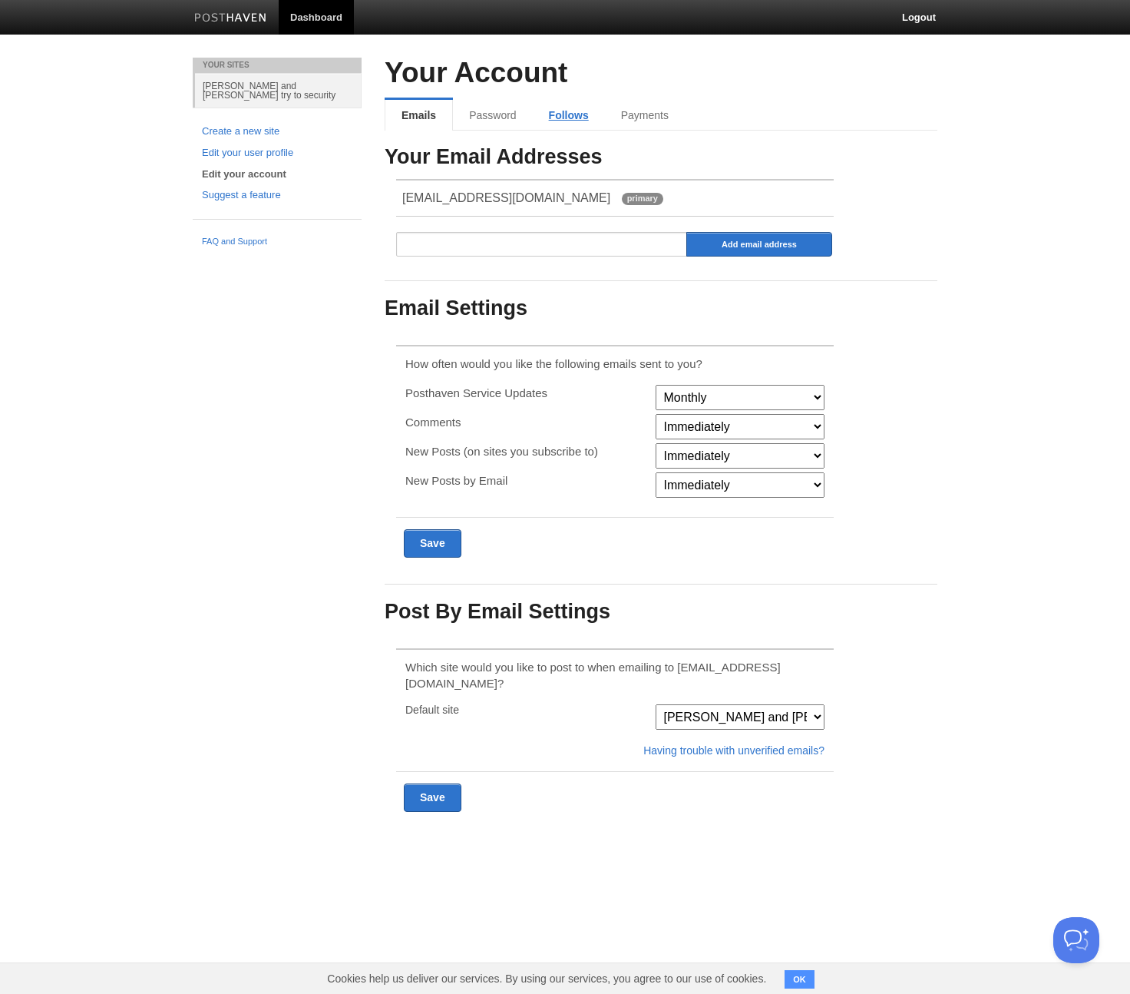
click at [544, 116] on link "Follows" at bounding box center [569, 115] width 72 height 31
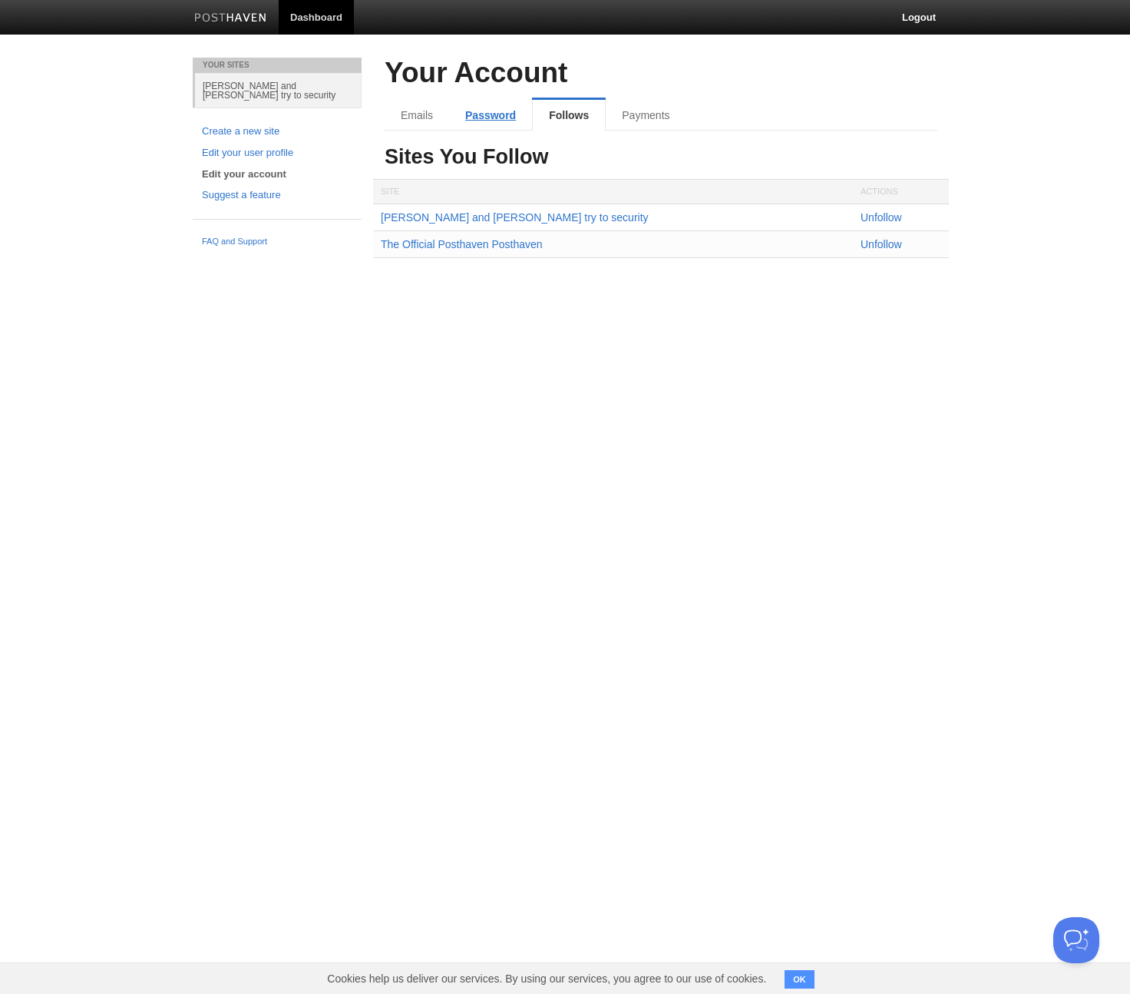
click at [472, 116] on link "Password" at bounding box center [490, 115] width 83 height 31
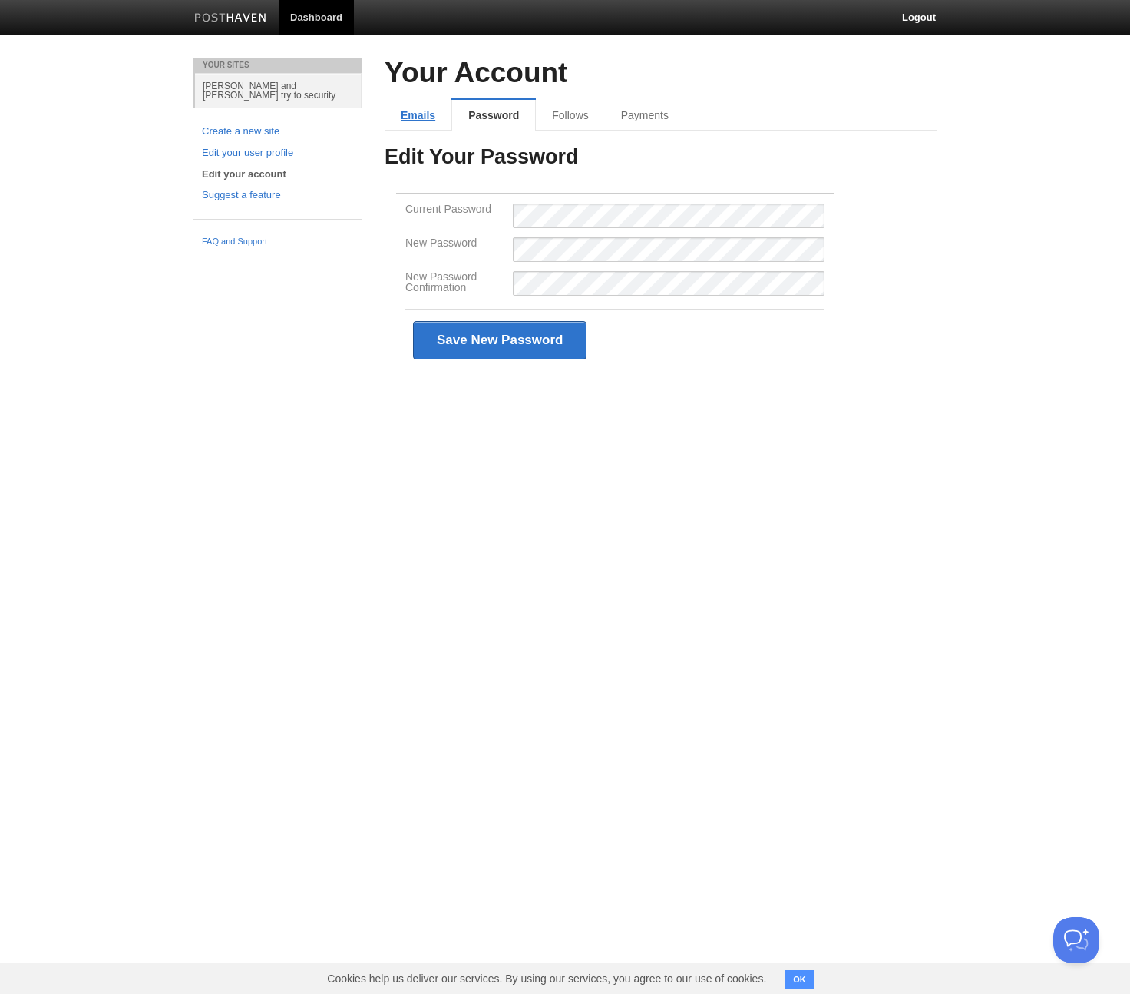
click at [407, 120] on link "Emails" at bounding box center [418, 115] width 67 height 31
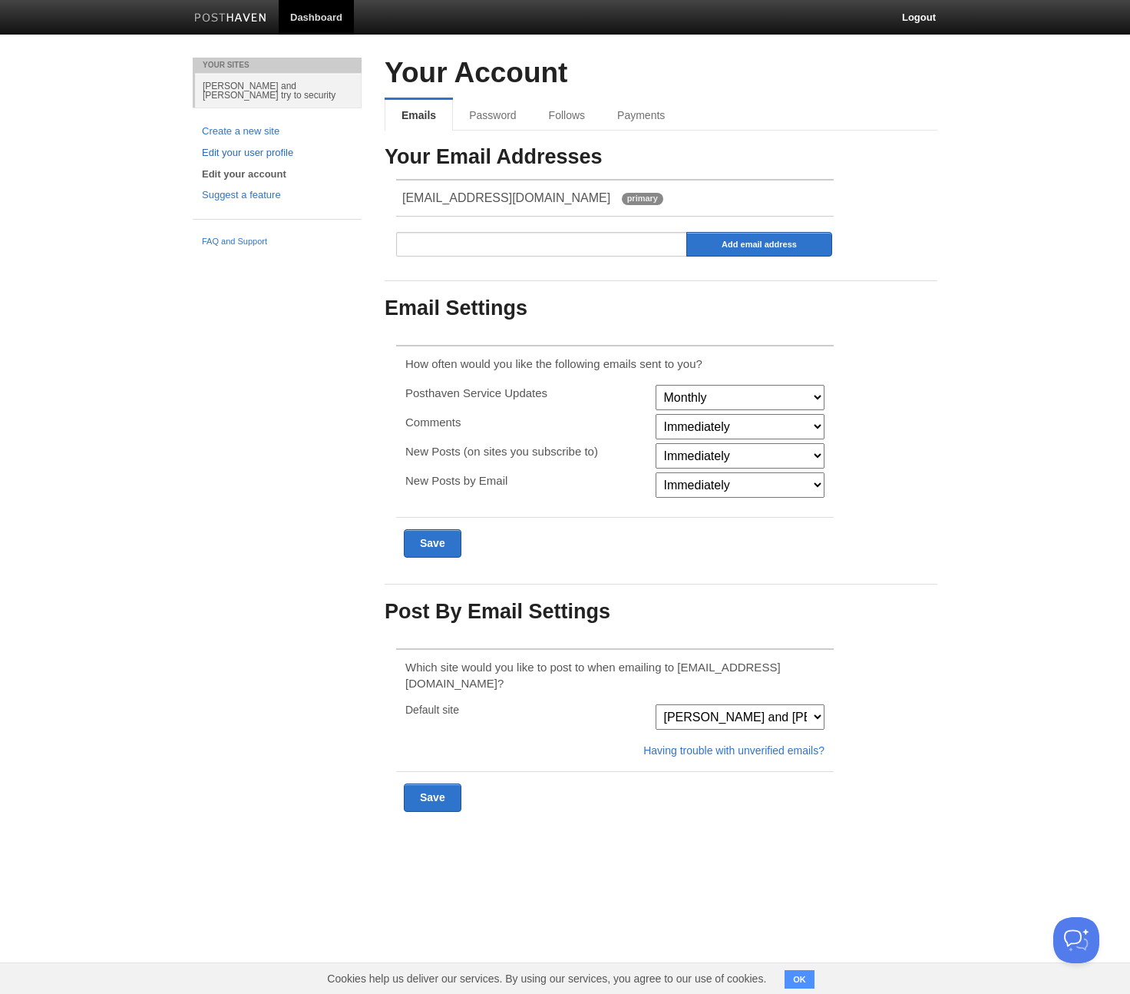
click at [229, 145] on link "Edit your user profile" at bounding box center [277, 153] width 151 height 16
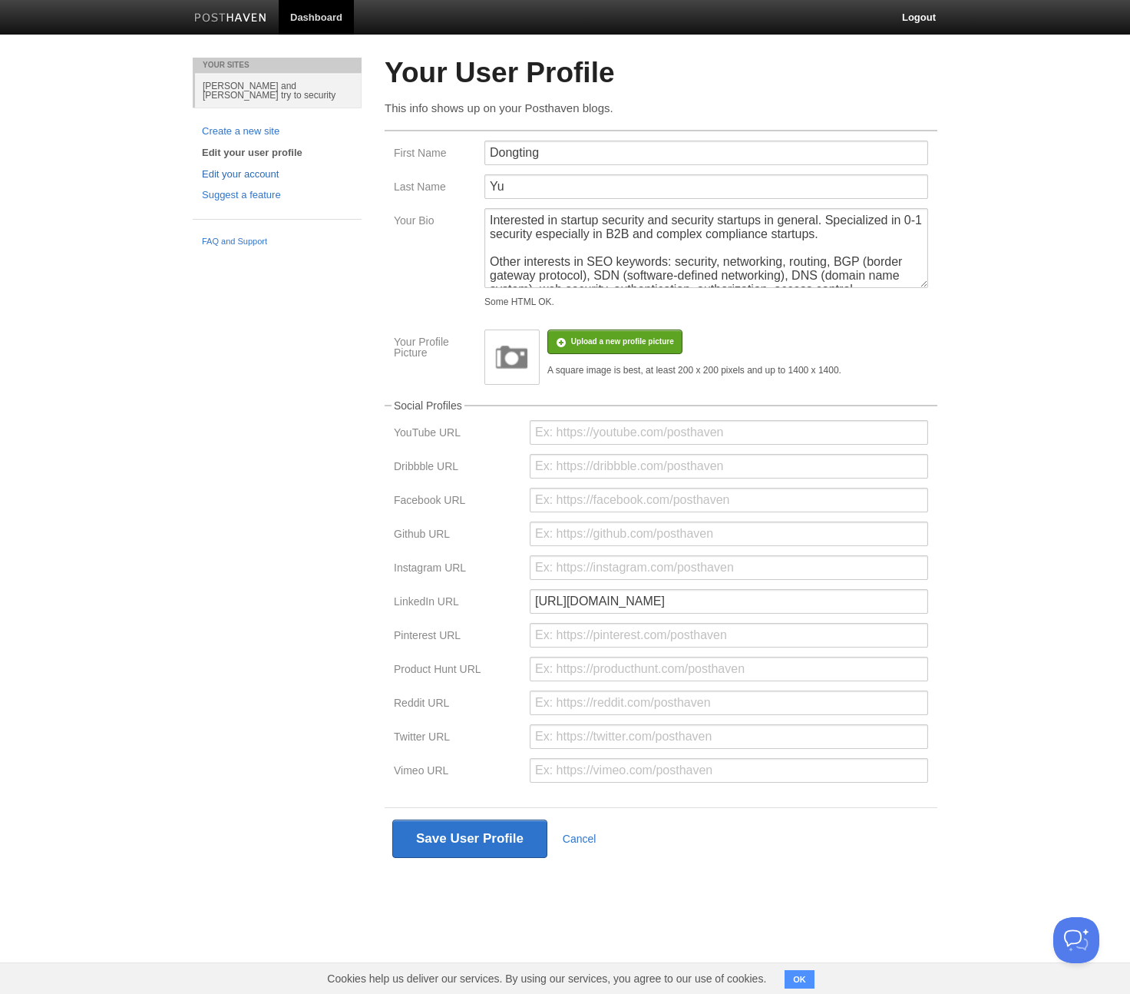
click at [249, 169] on link "Edit your account" at bounding box center [277, 175] width 151 height 16
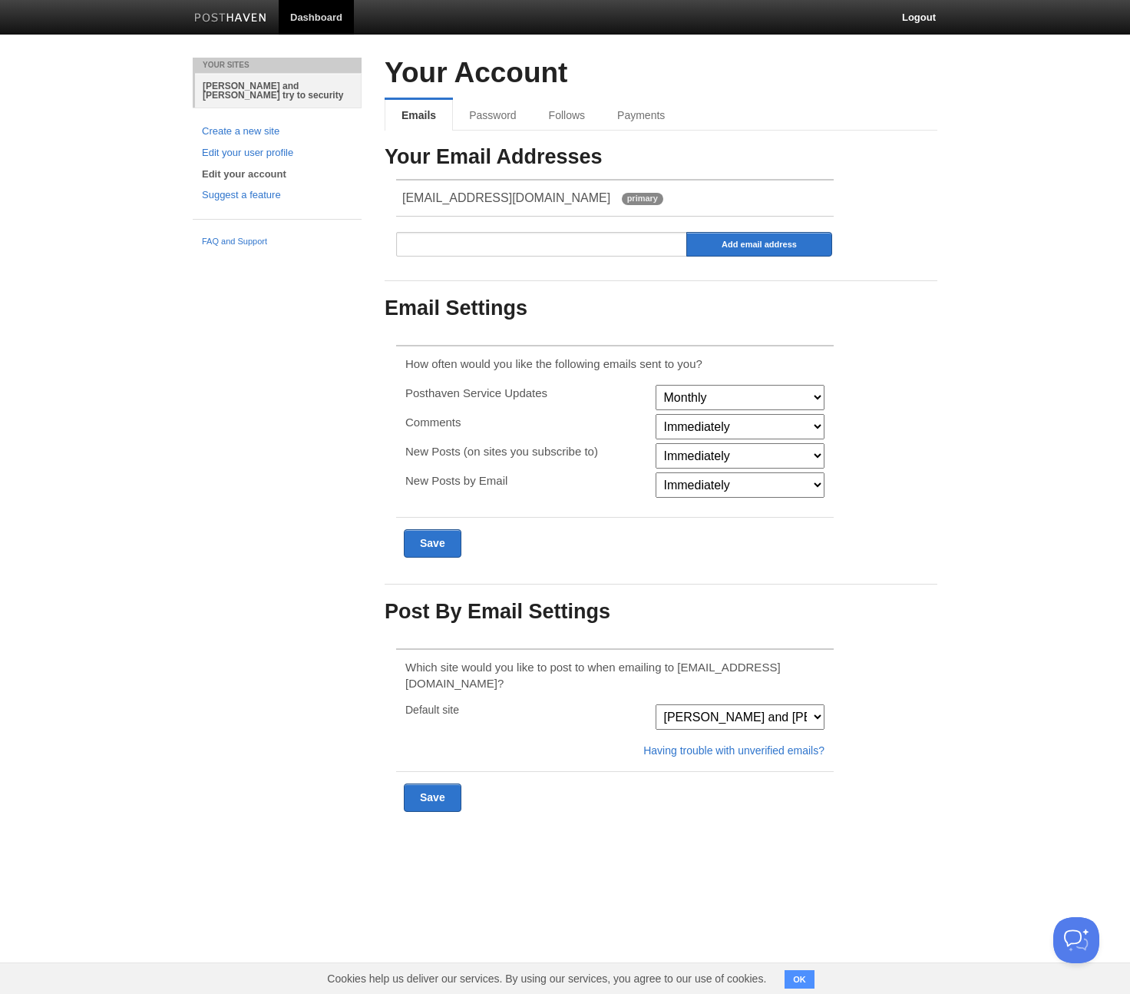
click at [274, 83] on link "[PERSON_NAME] and [PERSON_NAME] try to security" at bounding box center [278, 90] width 167 height 35
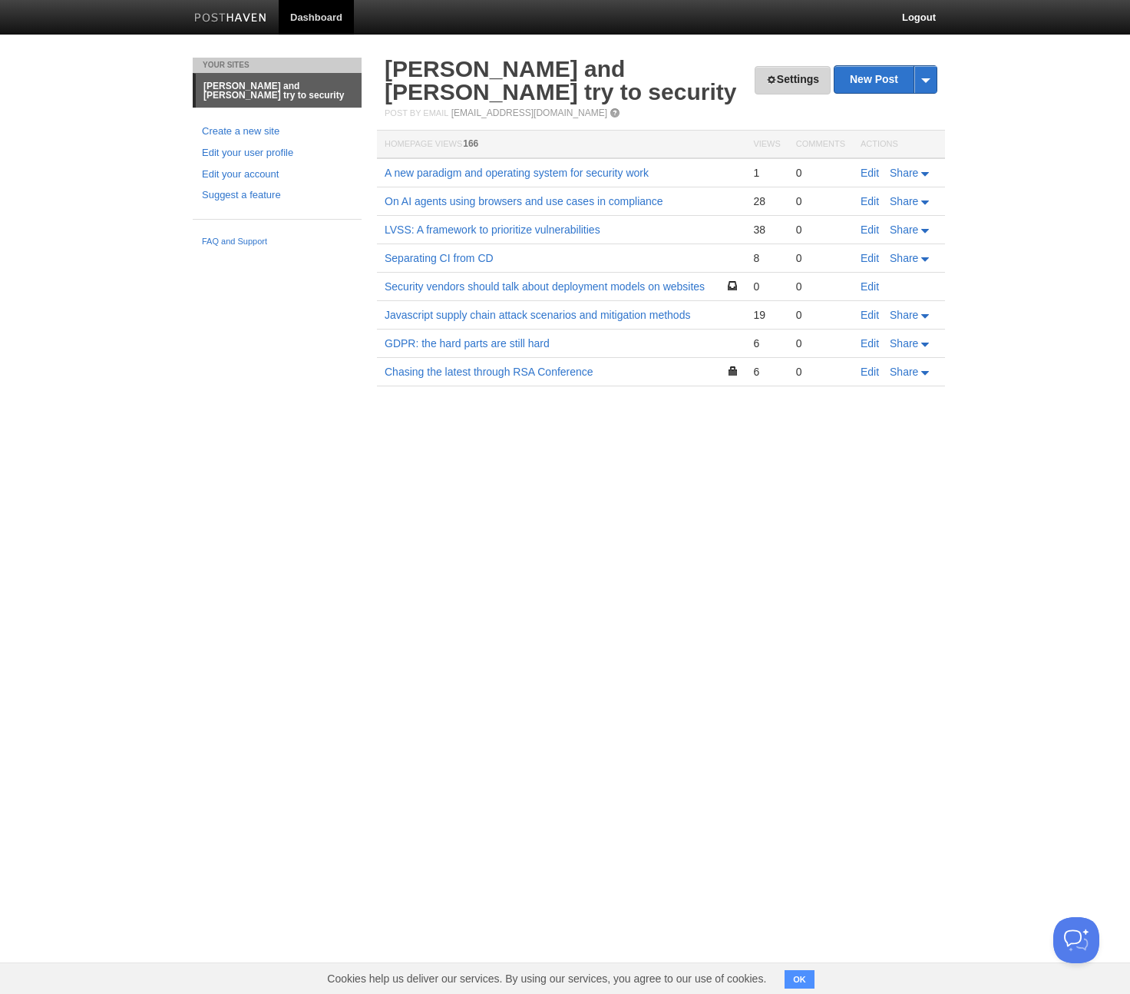
click at [778, 77] on link "Settings" at bounding box center [793, 80] width 76 height 28
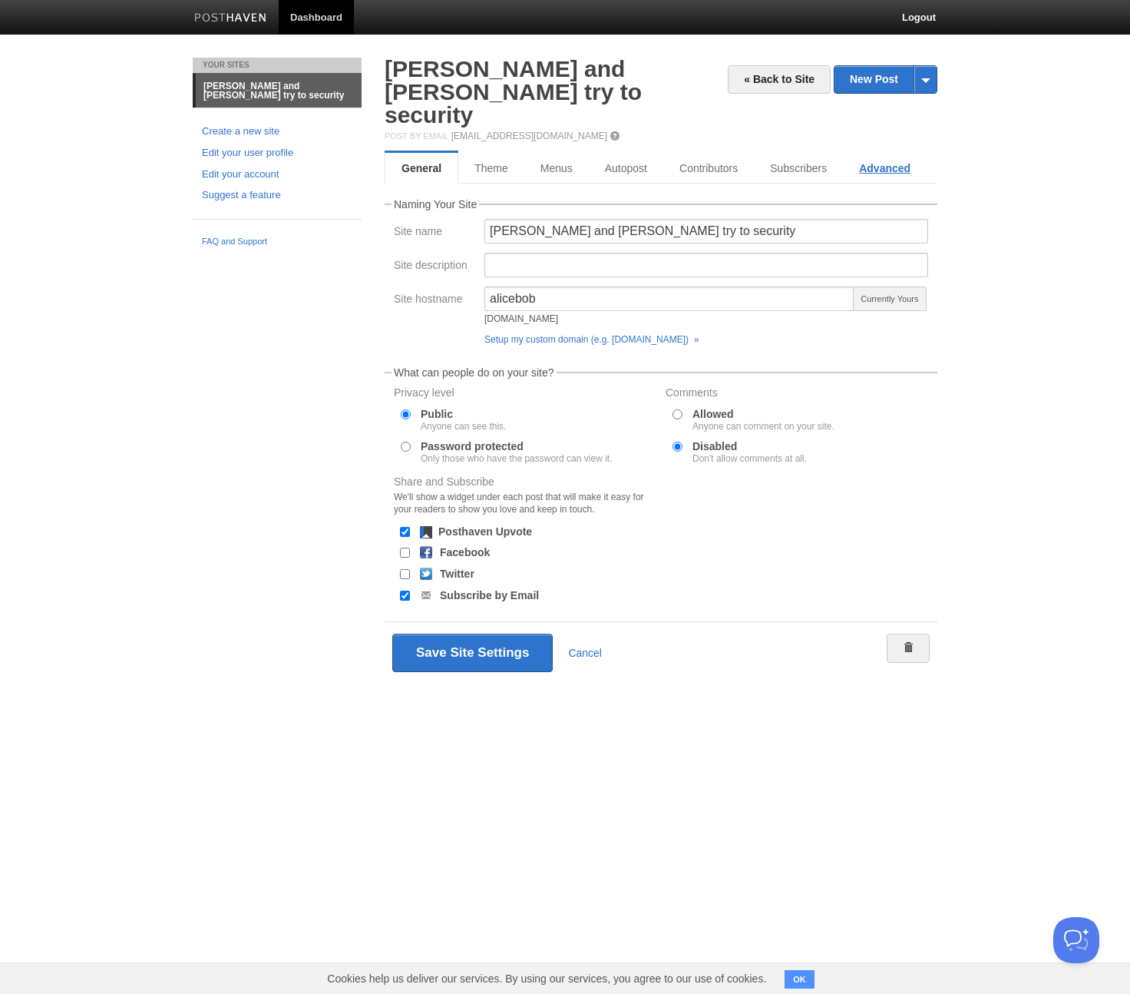
click at [899, 153] on link "Advanced" at bounding box center [885, 168] width 84 height 31
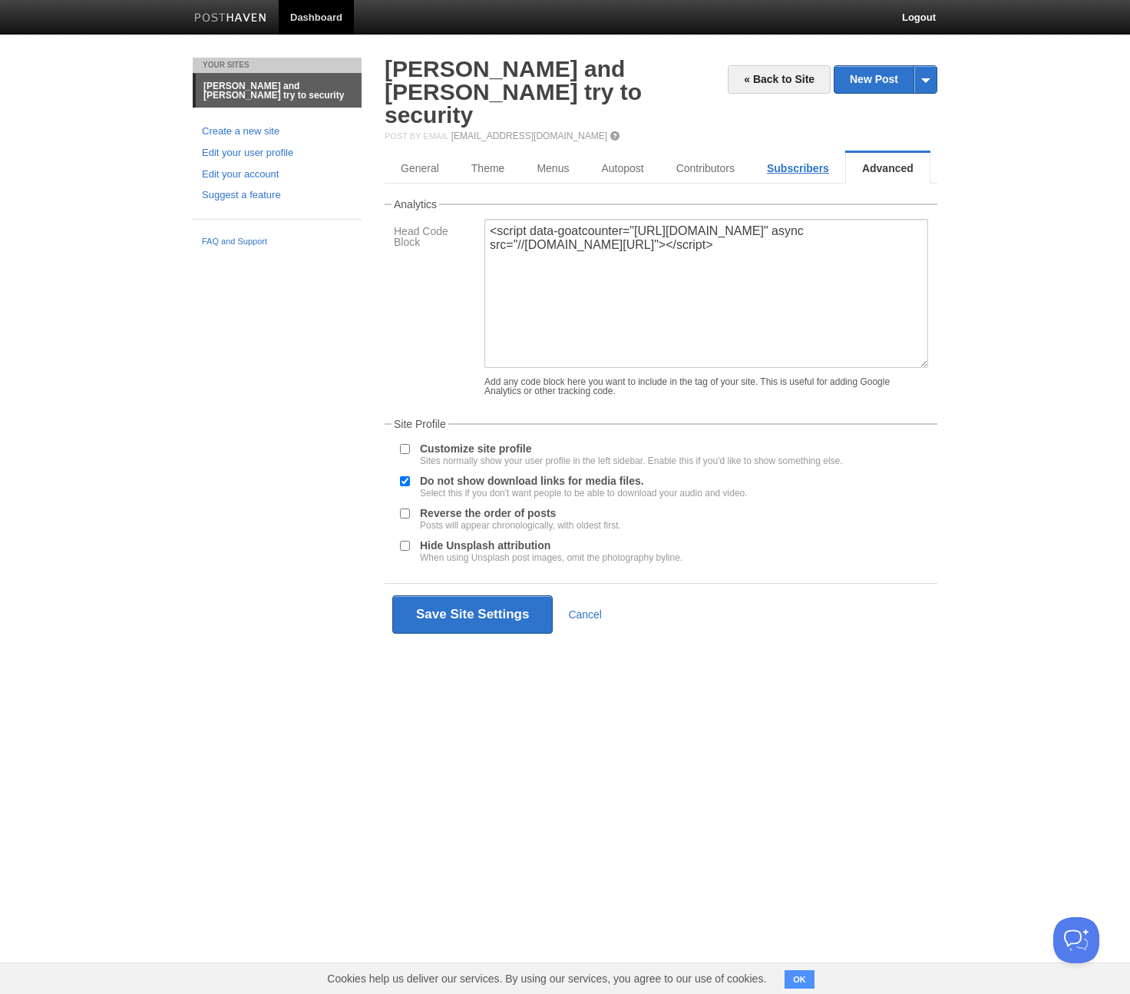
click at [791, 153] on link "Subscribers" at bounding box center [798, 168] width 94 height 31
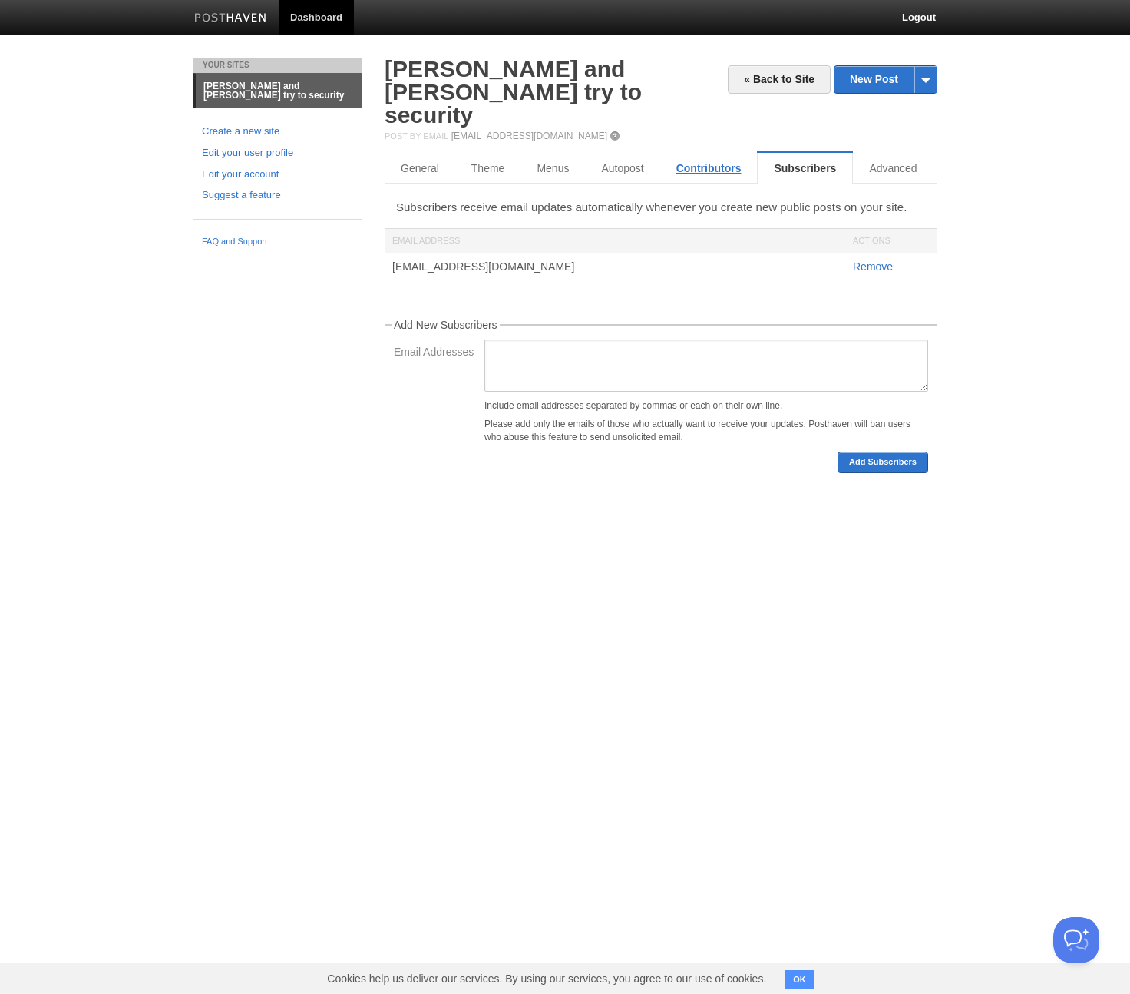
click at [701, 153] on link "Contributors" at bounding box center [709, 168] width 98 height 31
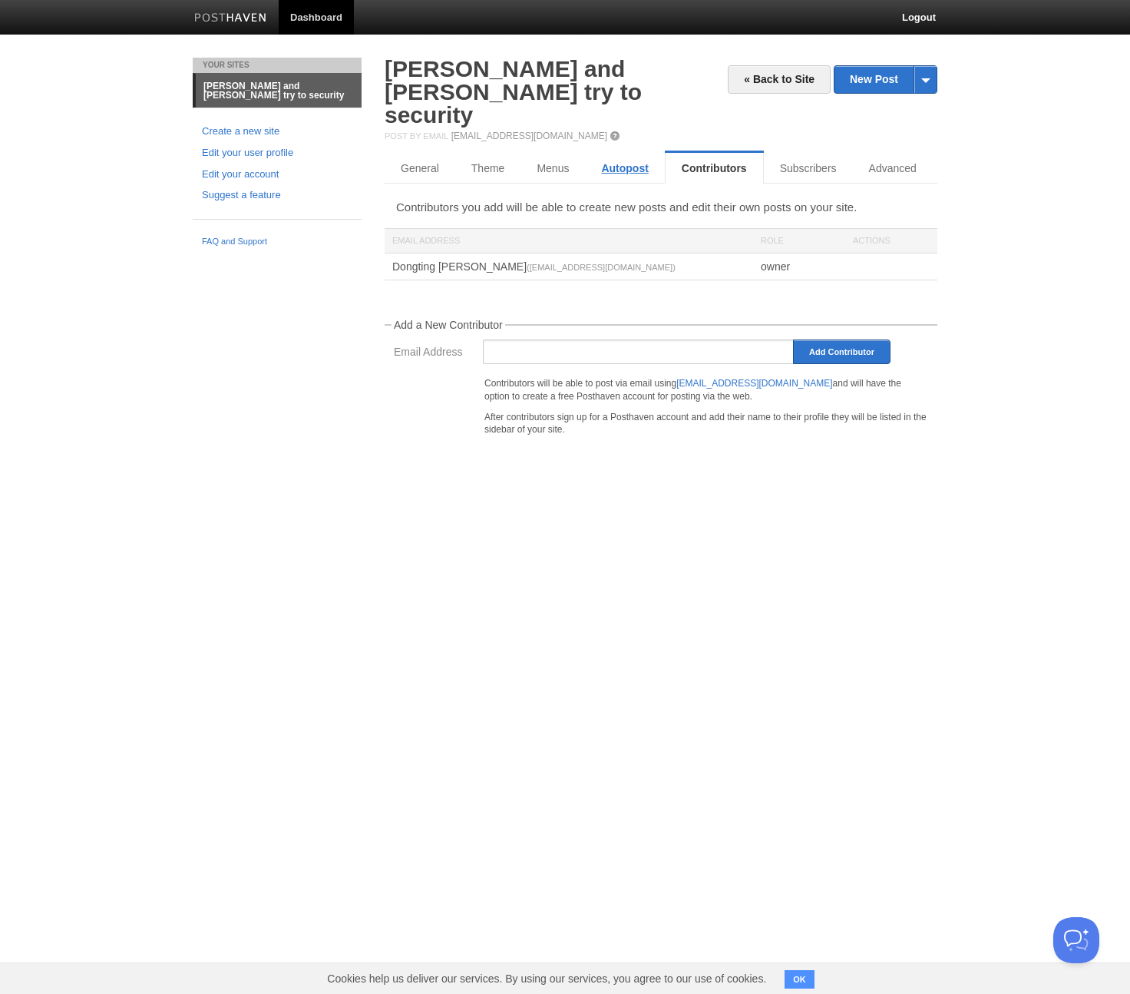
click at [632, 153] on link "Autopost" at bounding box center [624, 168] width 79 height 31
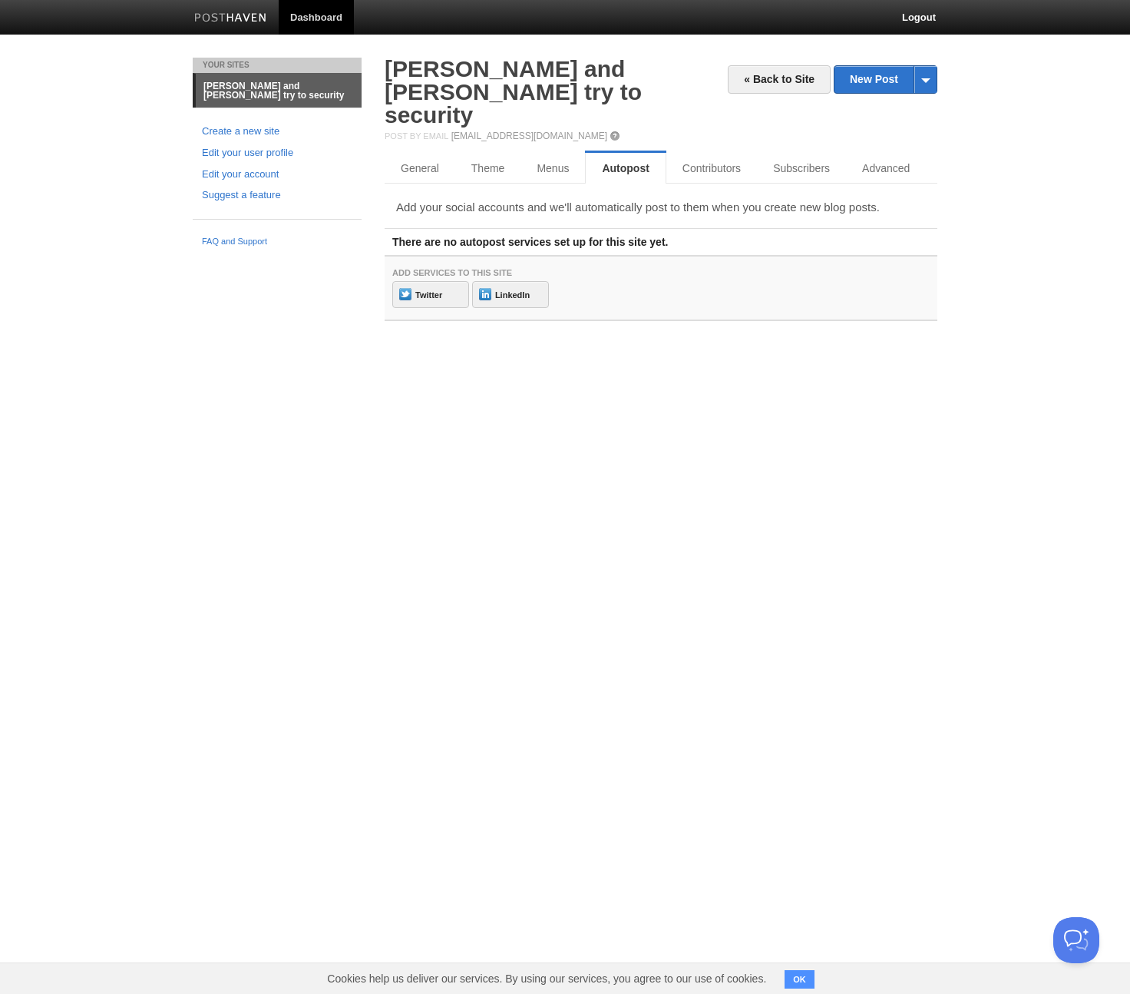
drag, startPoint x: 539, startPoint y: 195, endPoint x: 703, endPoint y: 195, distance: 163.6
click at [703, 228] on div "There are no autopost services set up for this site yet." at bounding box center [661, 237] width 553 height 19
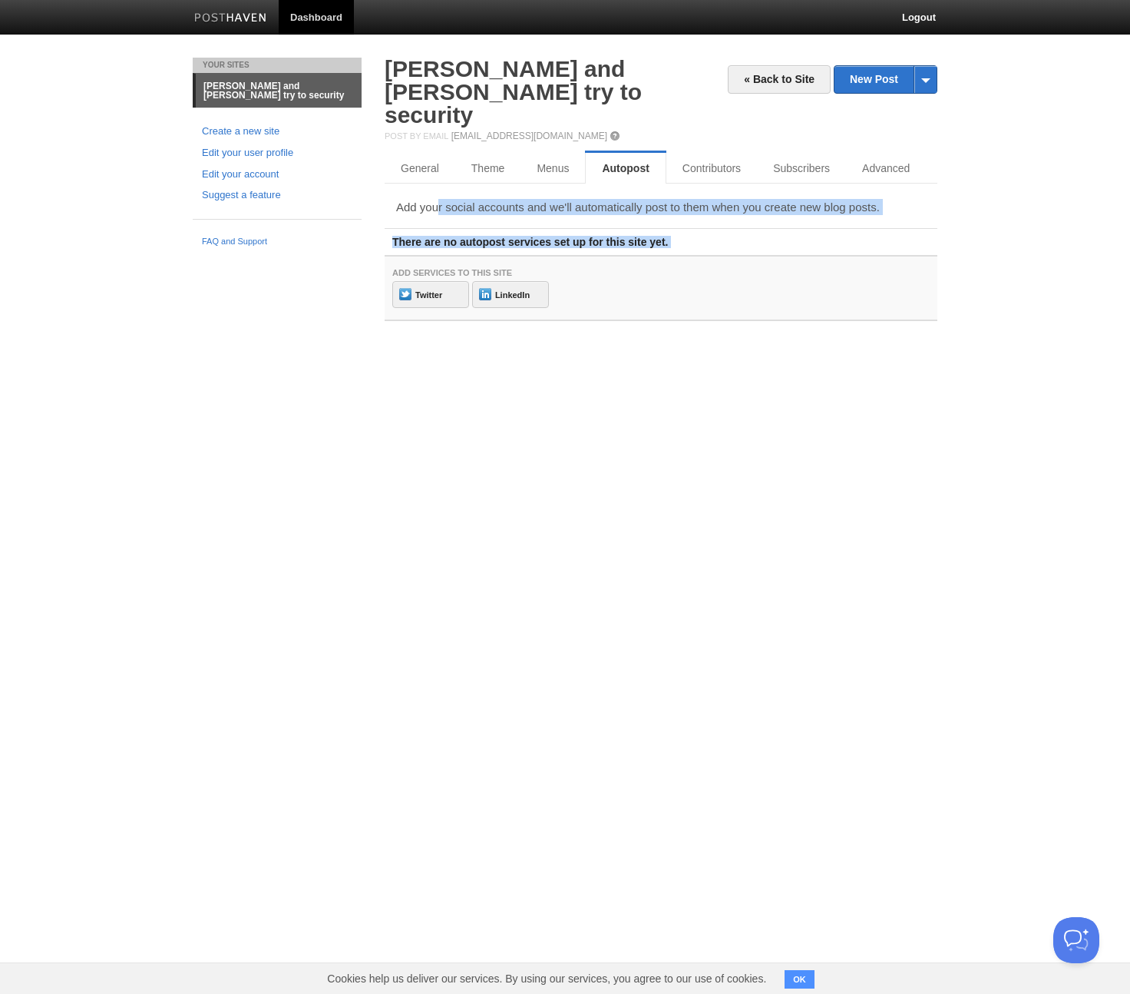
drag, startPoint x: 703, startPoint y: 195, endPoint x: 700, endPoint y: 141, distance: 53.8
click at [700, 141] on div "« Back to Site New Post by Web by Email [PERSON_NAME] and [PERSON_NAME] try to …" at bounding box center [661, 189] width 553 height 263
click at [700, 143] on div "« Back to Site New Post by Web by Email [PERSON_NAME] and [PERSON_NAME] try to …" at bounding box center [661, 189] width 553 height 263
